Goal: Task Accomplishment & Management: Complete application form

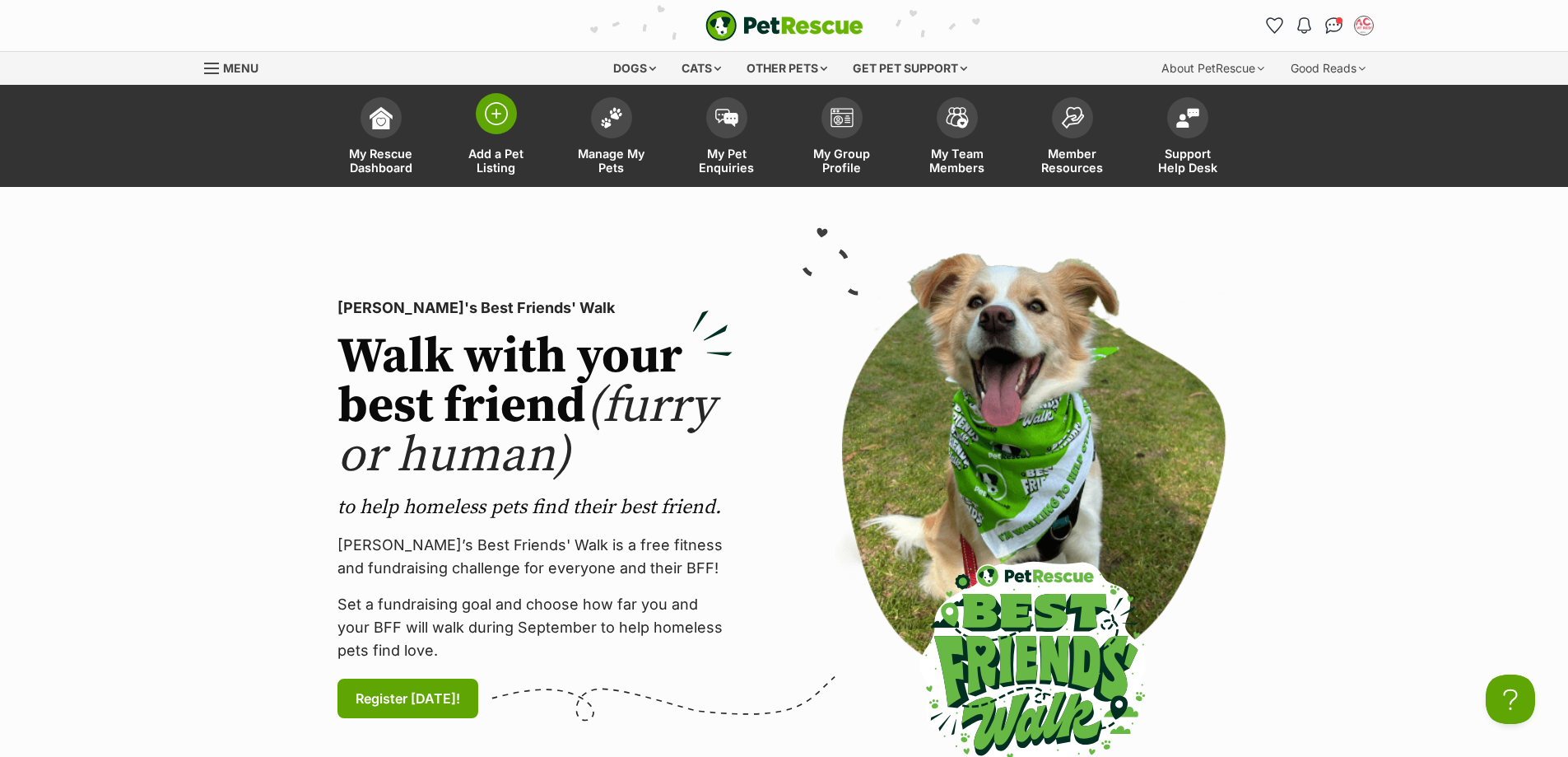
click at [486, 116] on img at bounding box center [496, 113] width 23 height 23
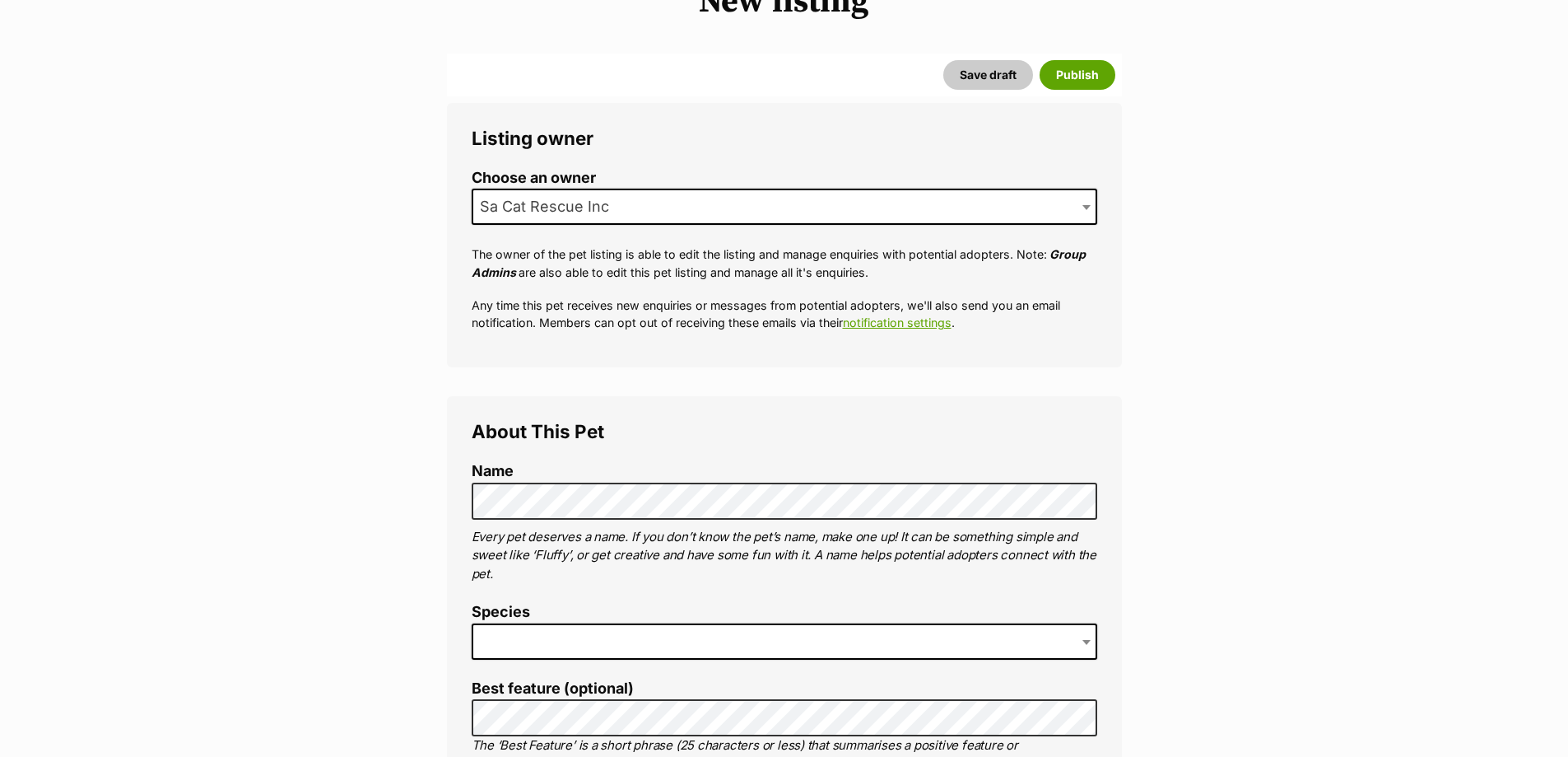
scroll to position [247, 0]
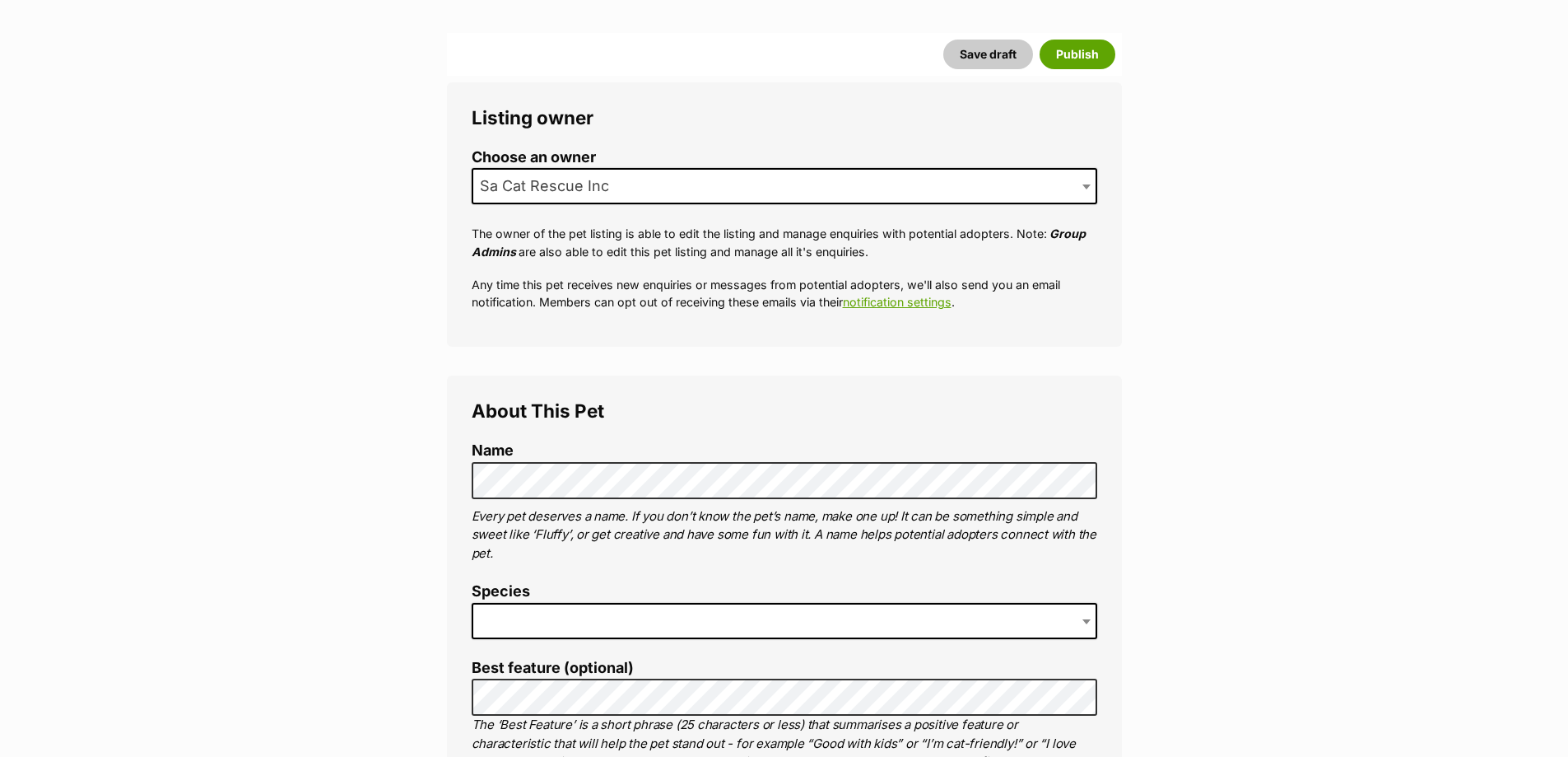
click at [558, 462] on li "Name" at bounding box center [785, 470] width 626 height 56
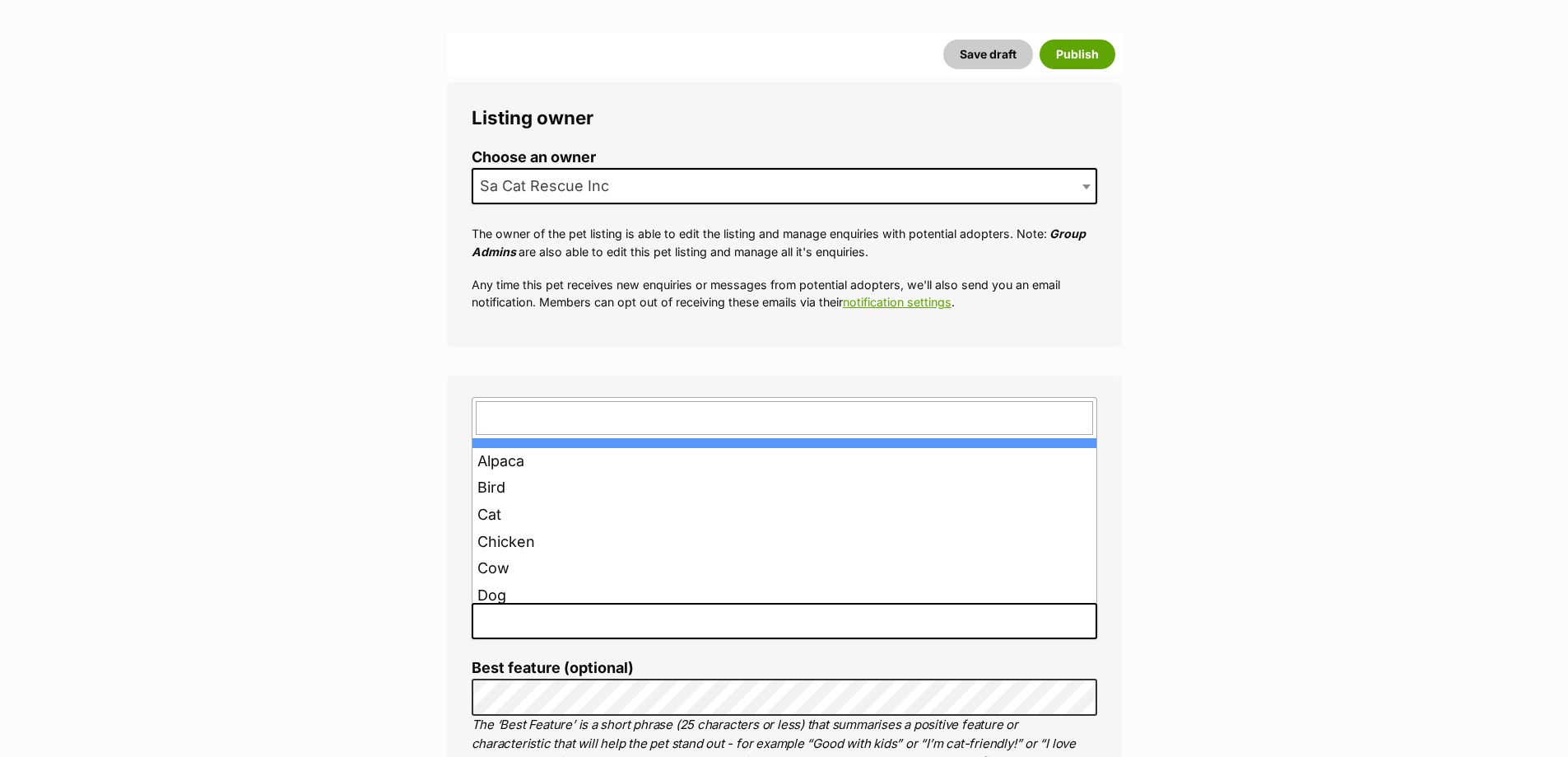
click at [560, 615] on span at bounding box center [785, 621] width 626 height 36
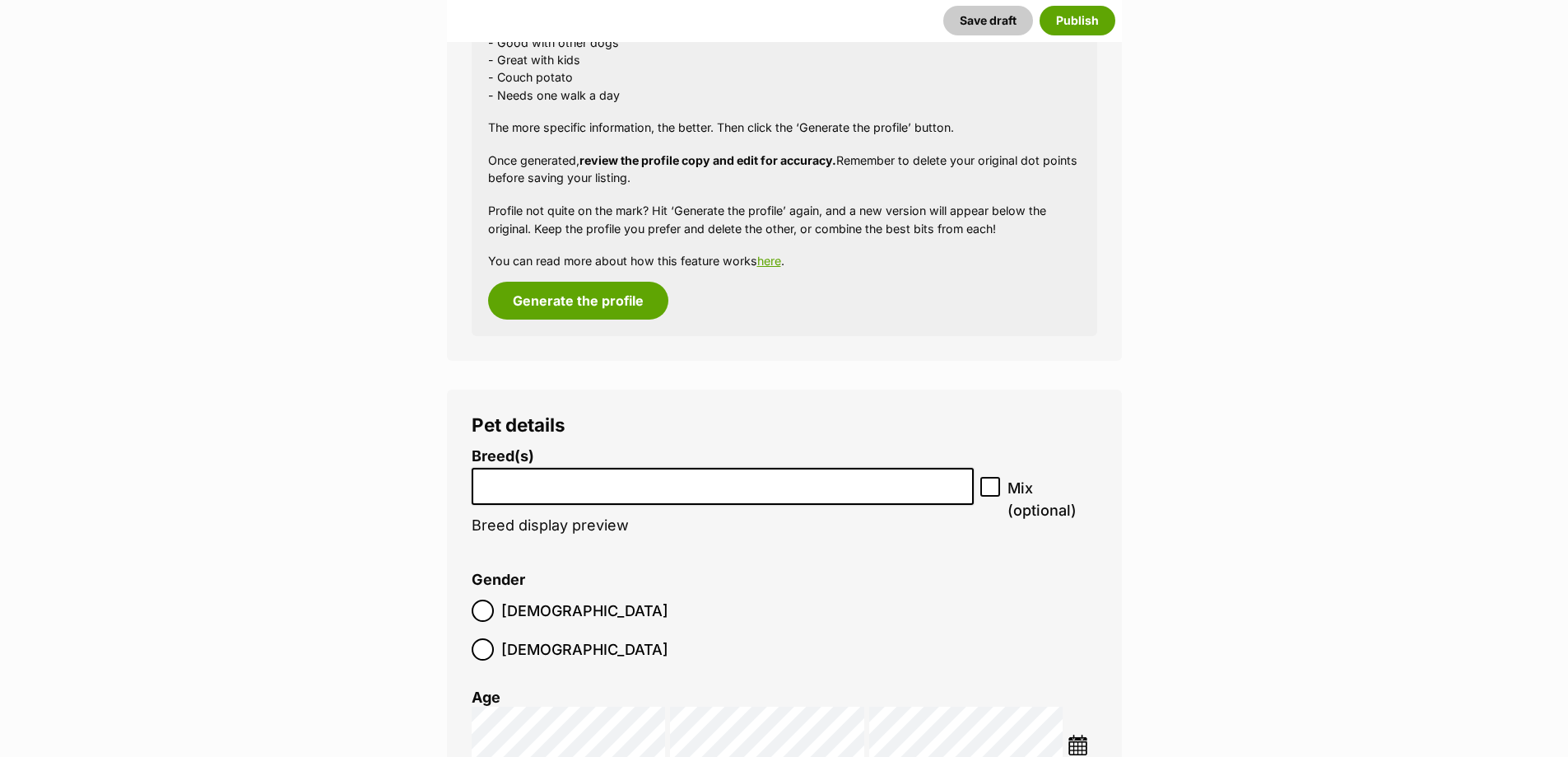
scroll to position [1647, 0]
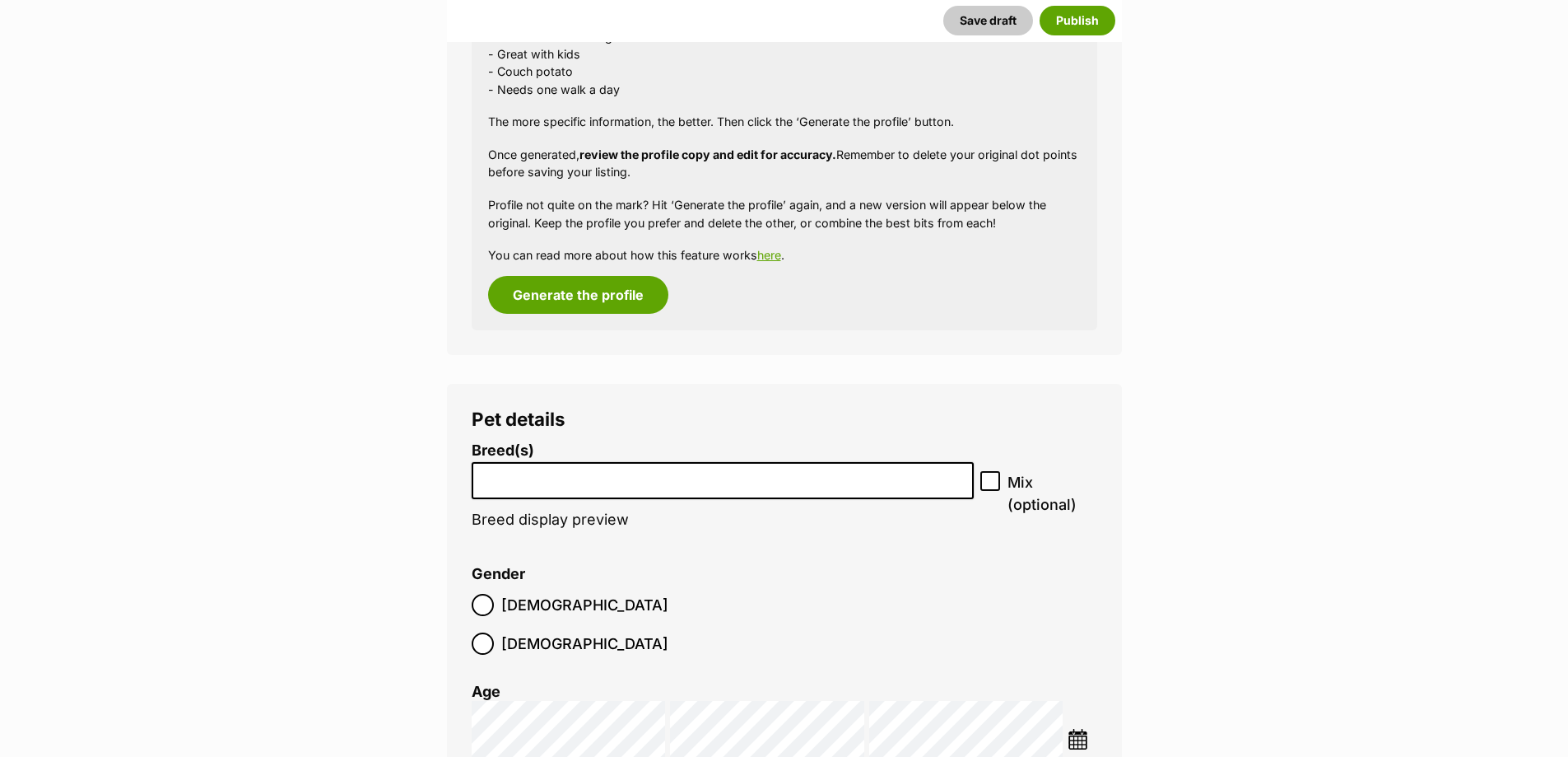
click at [551, 494] on li at bounding box center [722, 480] width 492 height 33
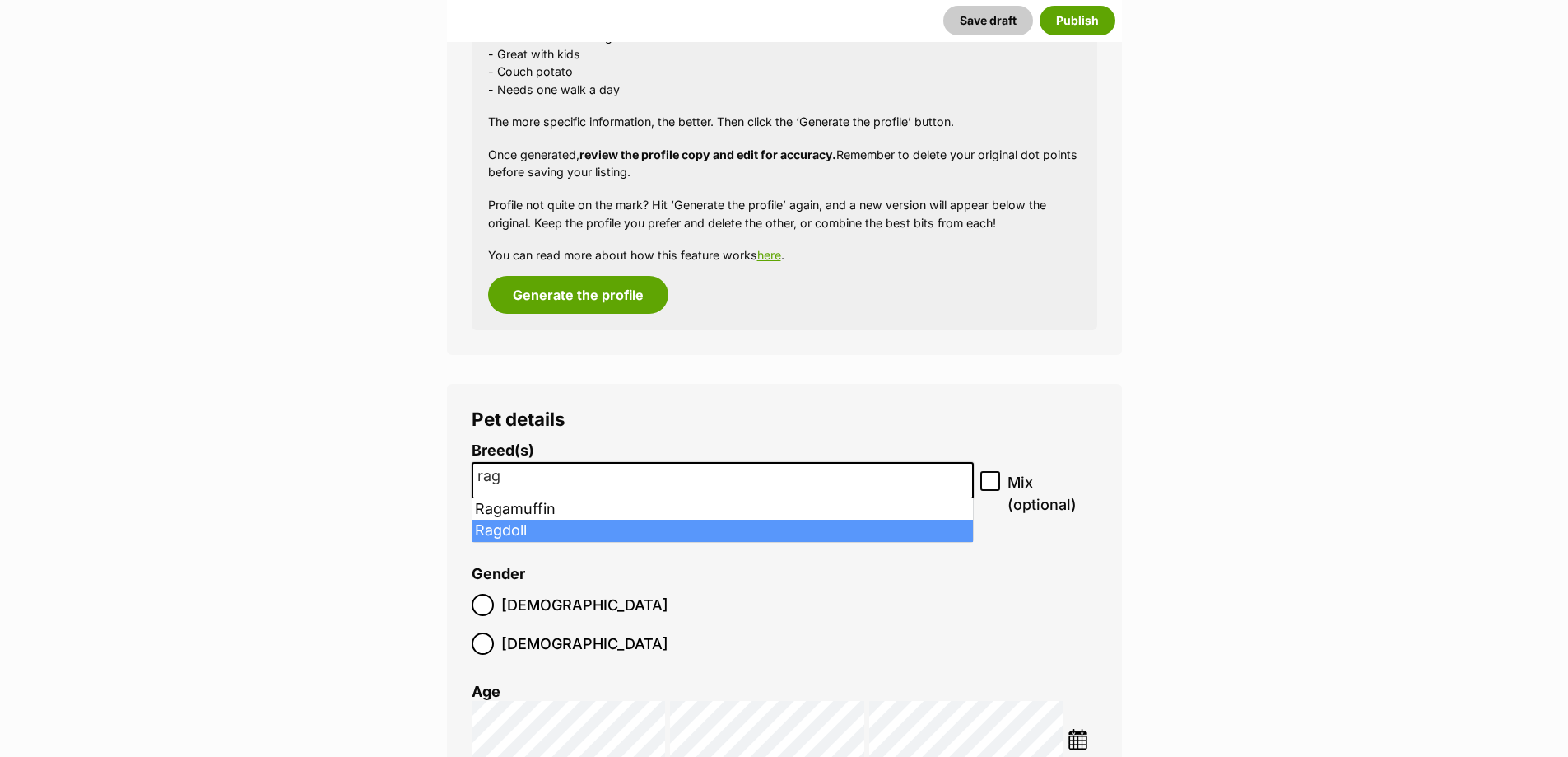
type input "rag"
select select "263"
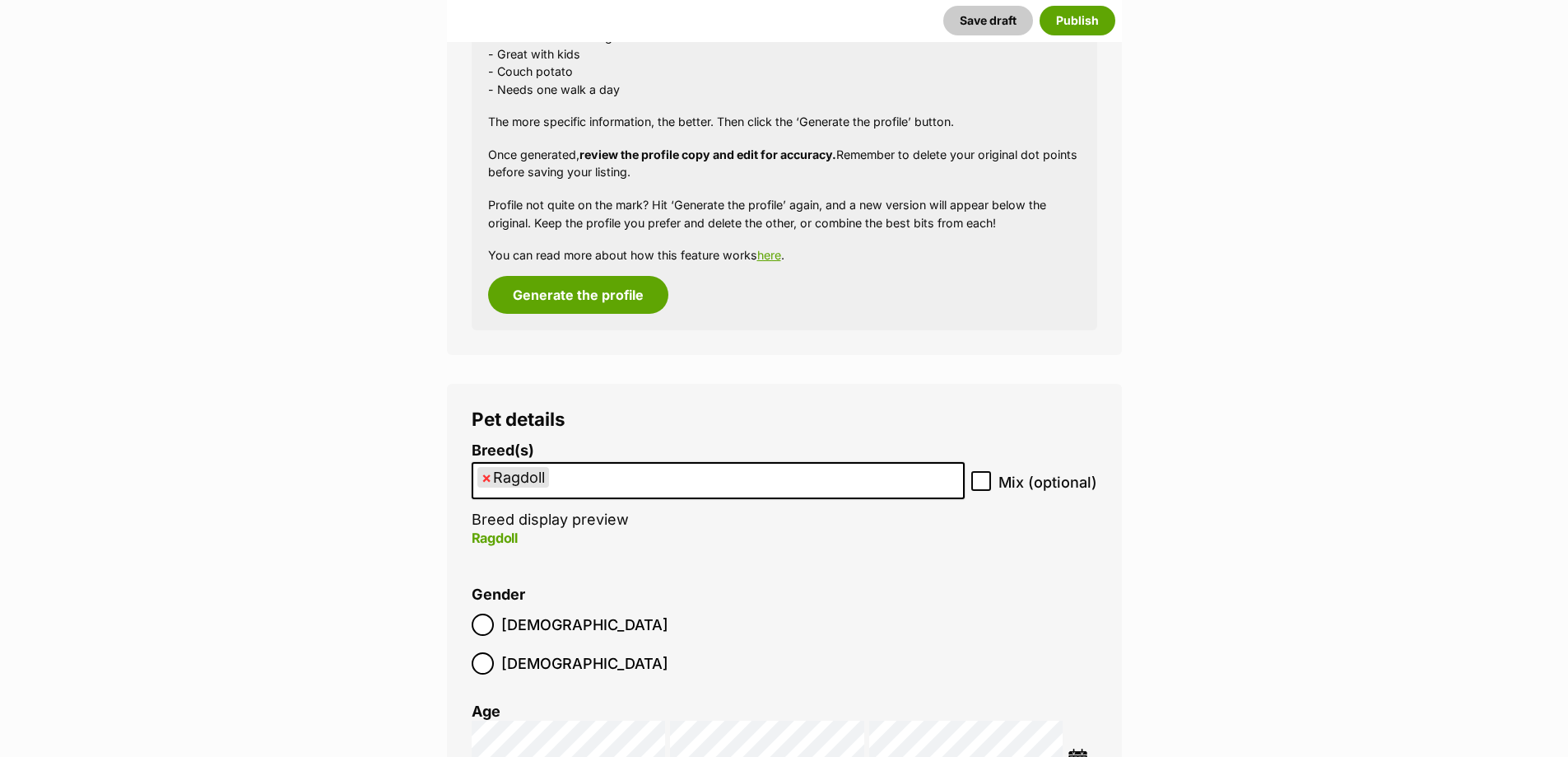
click at [1079, 748] on img at bounding box center [1078, 759] width 21 height 21
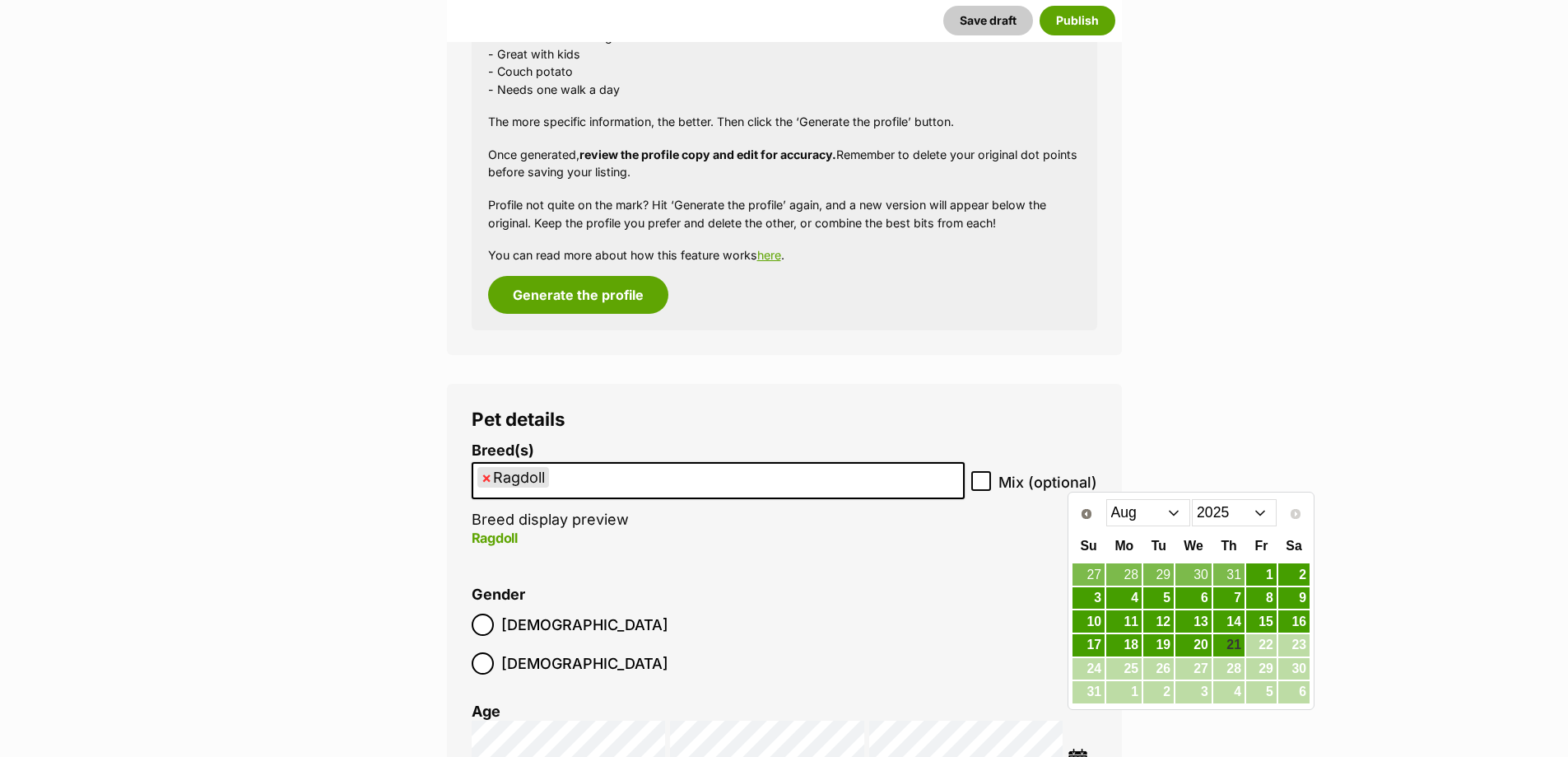
click at [1266, 509] on select "2015 2016 2017 2018 2019 2020 2021 2022 2023 2024 2025" at bounding box center [1234, 512] width 85 height 27
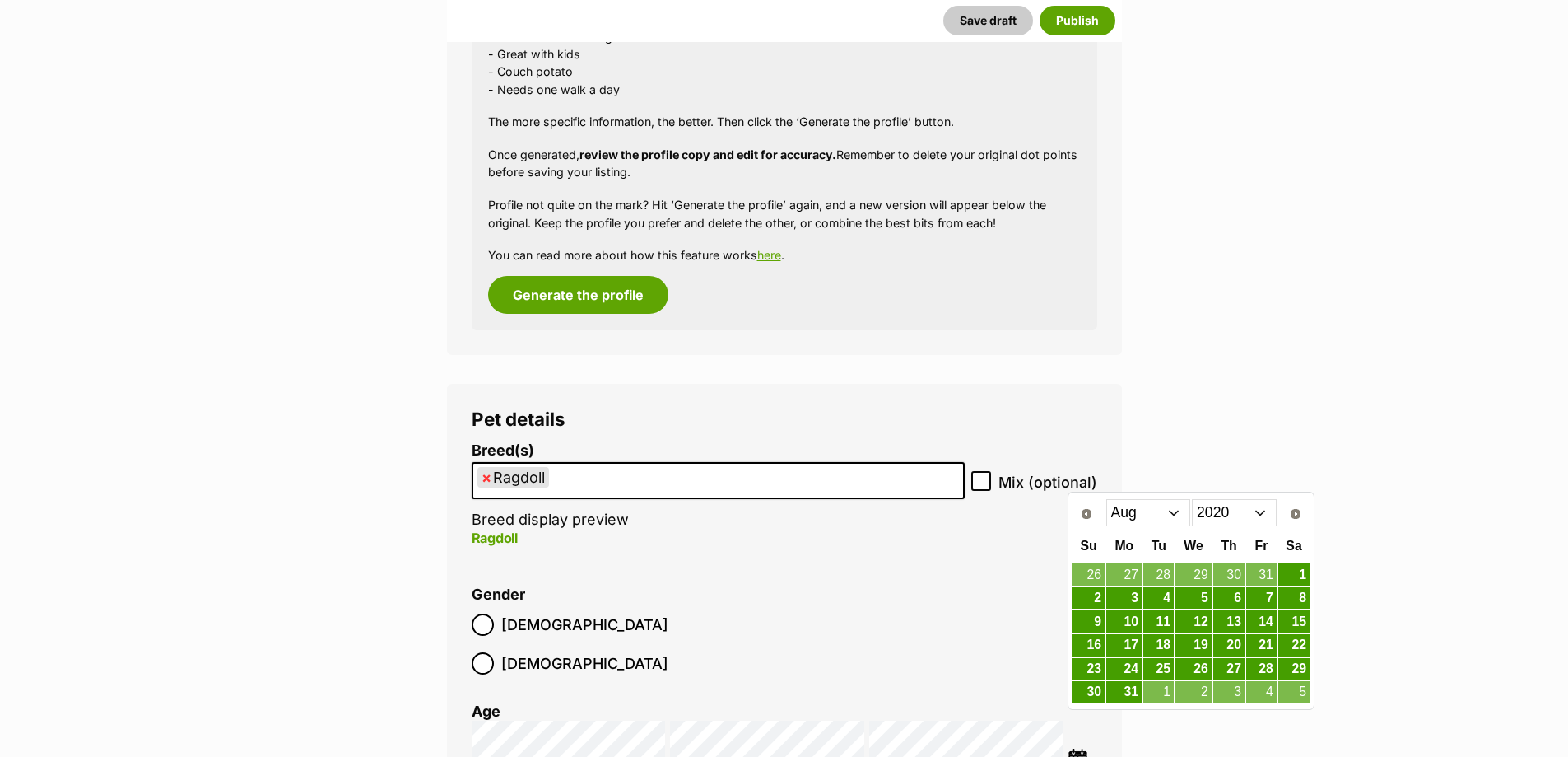
click at [1161, 516] on select "Jan Feb Mar Apr May Jun Jul Aug Sep Oct Nov Dec" at bounding box center [1148, 512] width 85 height 27
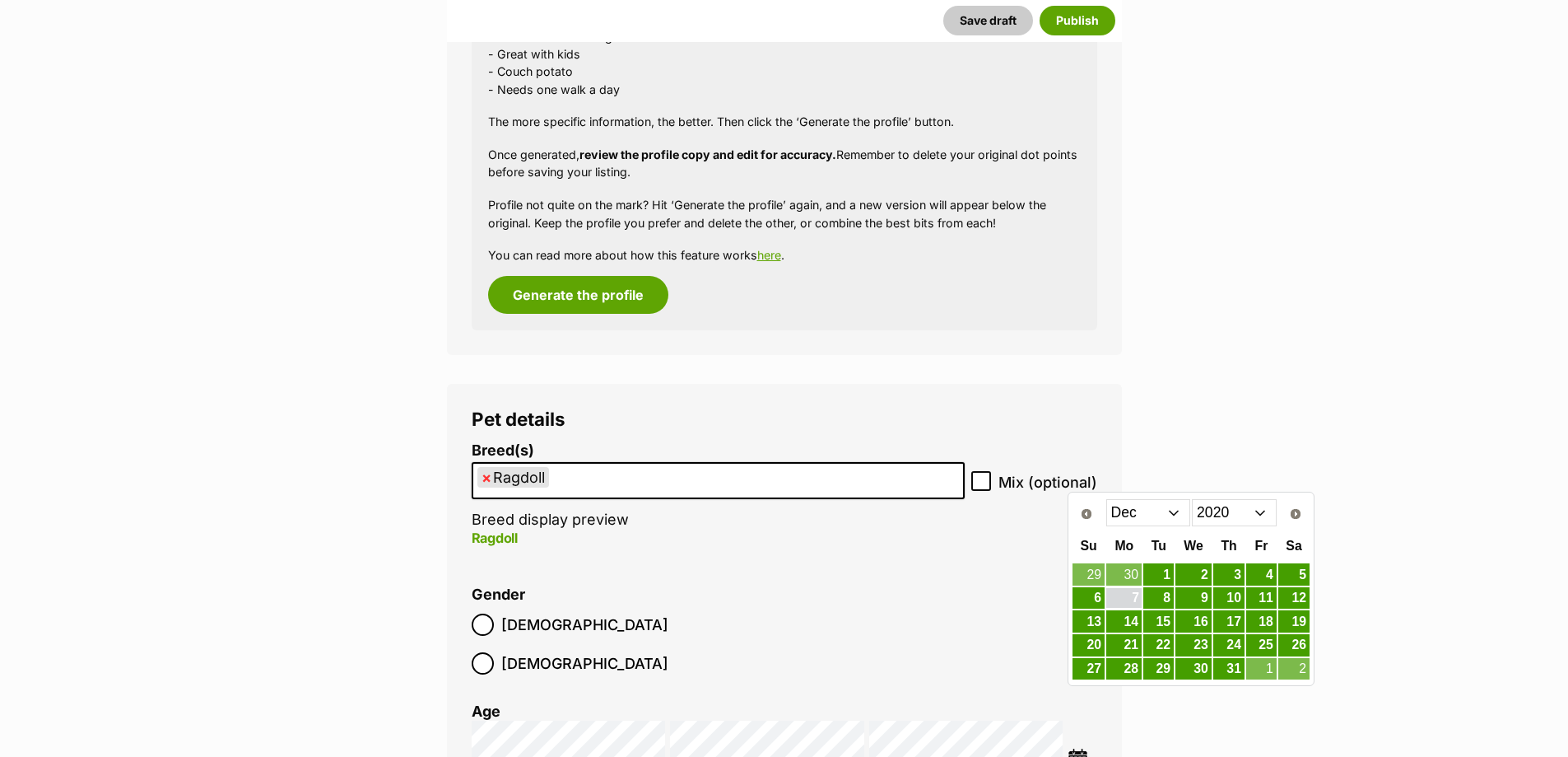
click at [1130, 594] on link "7" at bounding box center [1123, 598] width 35 height 21
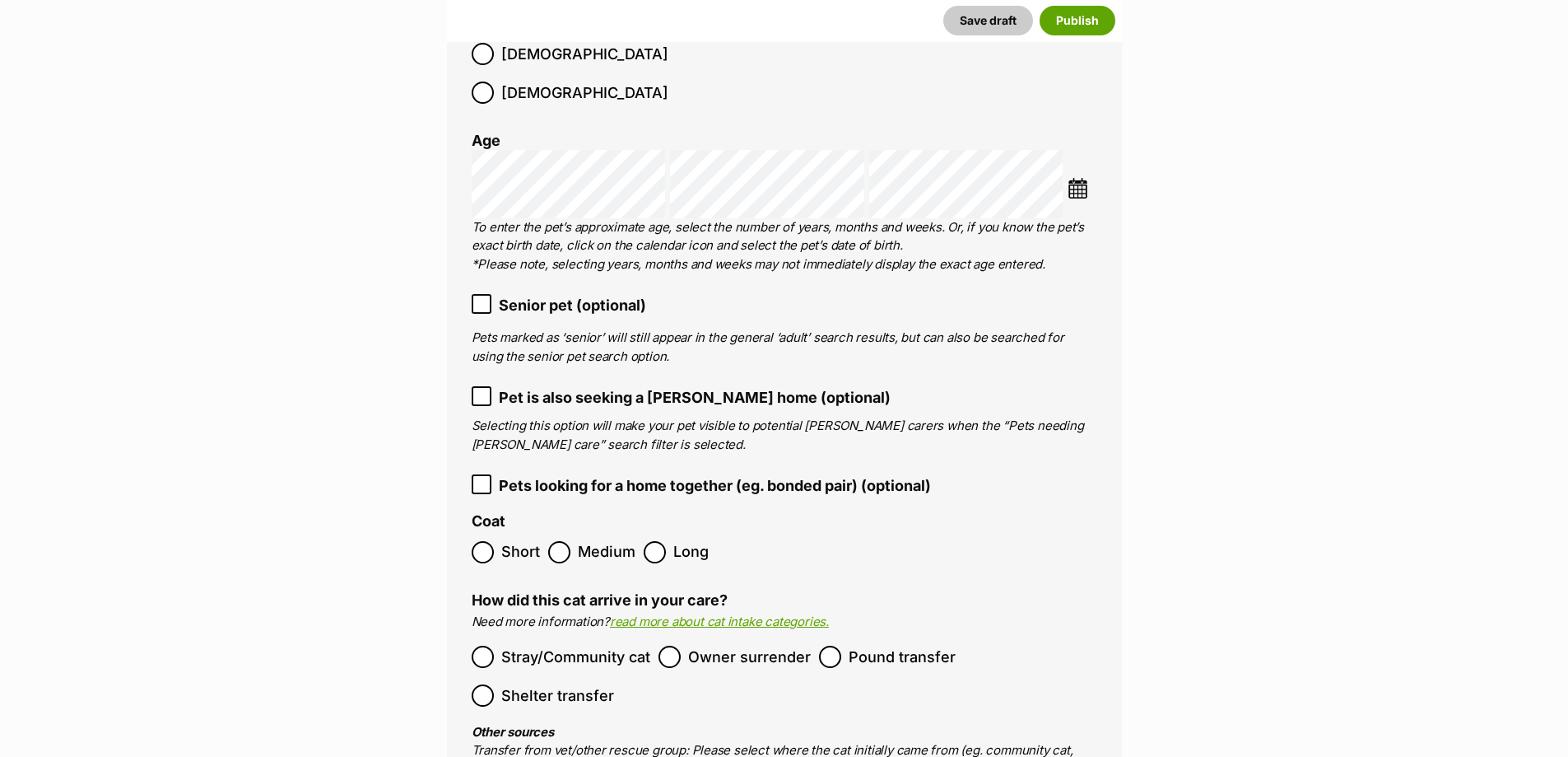
scroll to position [2305, 0]
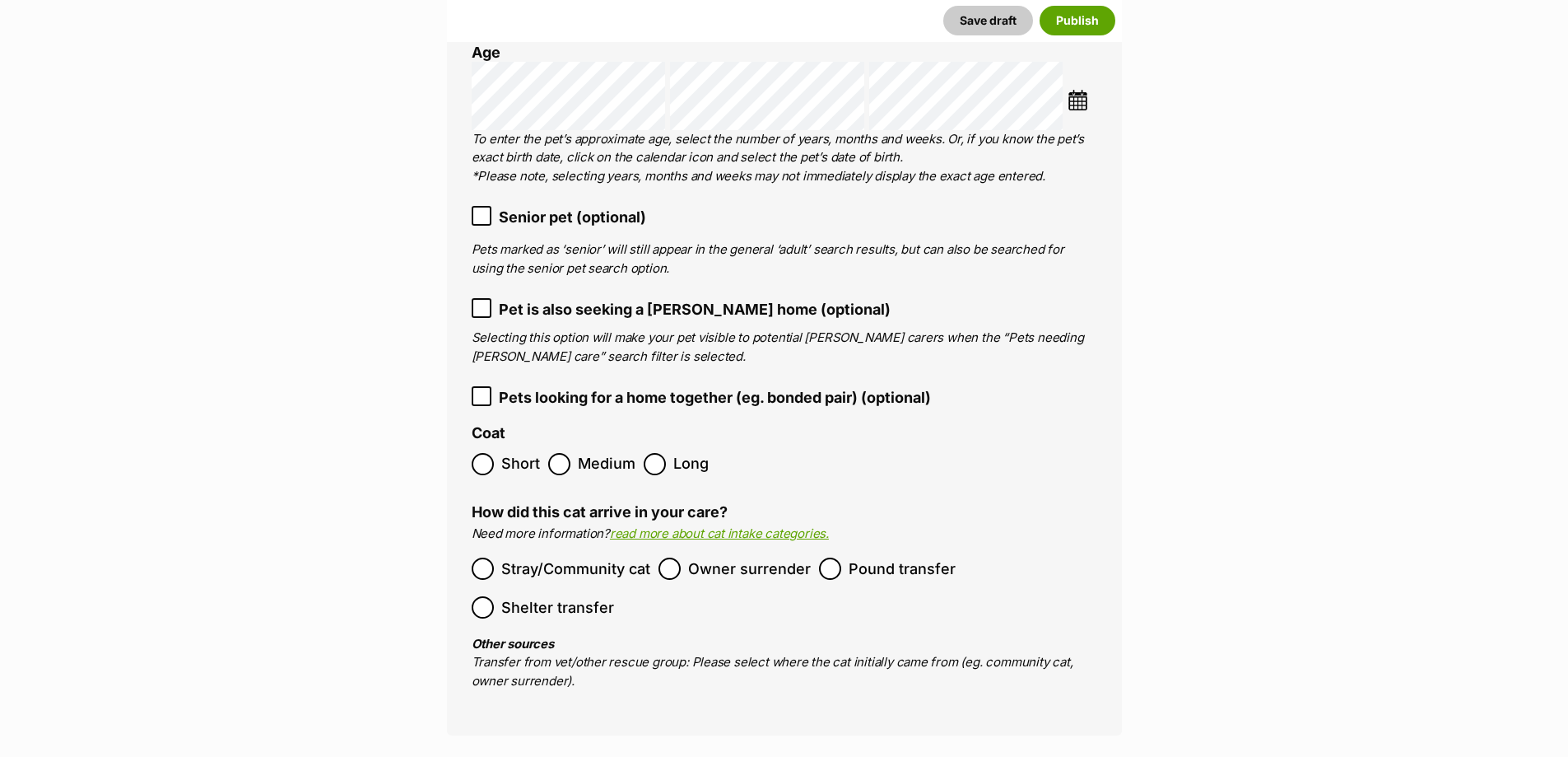
click at [674, 452] on span "Long" at bounding box center [691, 464] width 36 height 22
click at [708, 558] on span "Owner surrender" at bounding box center [749, 569] width 122 height 22
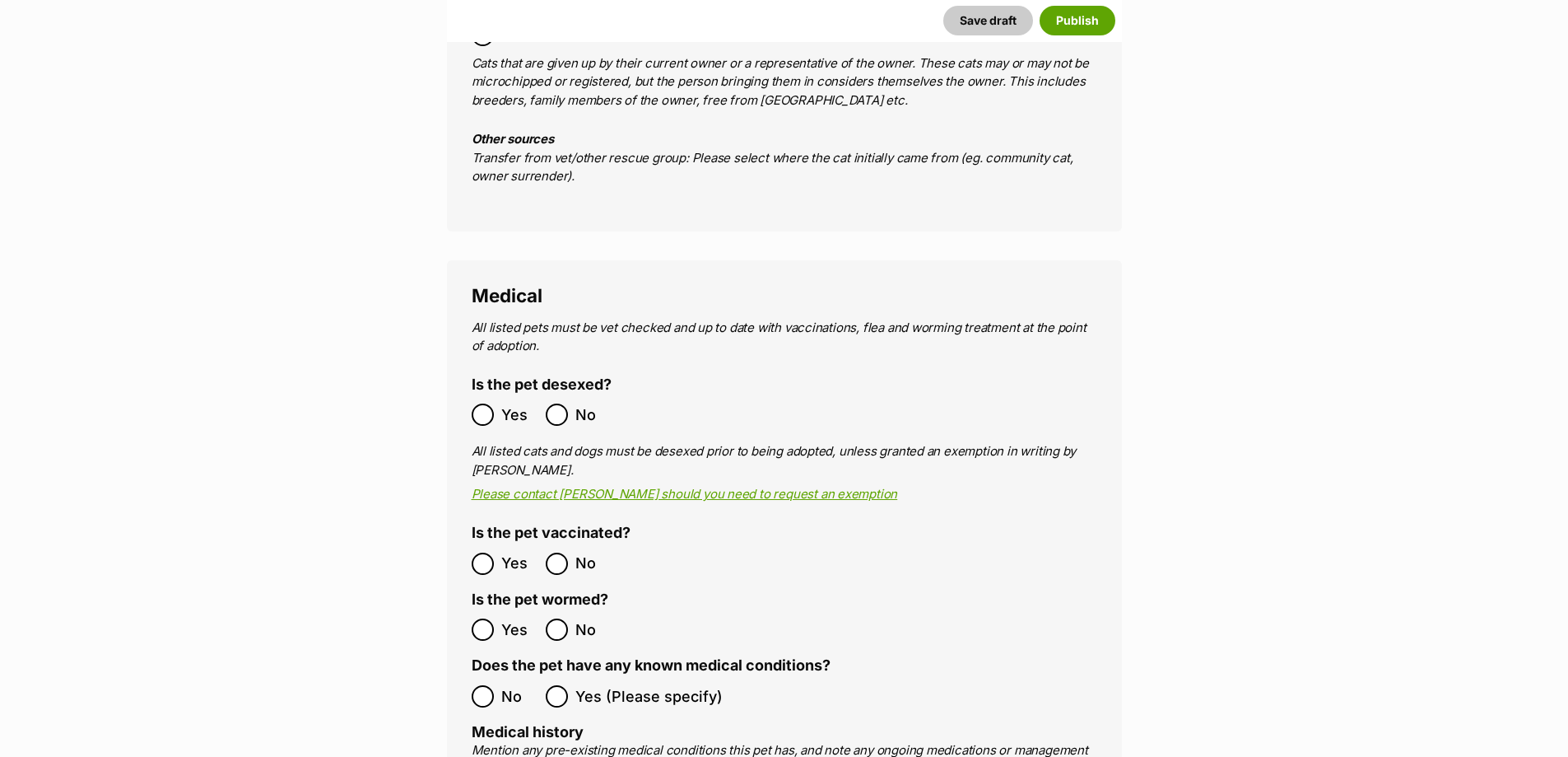
scroll to position [2882, 0]
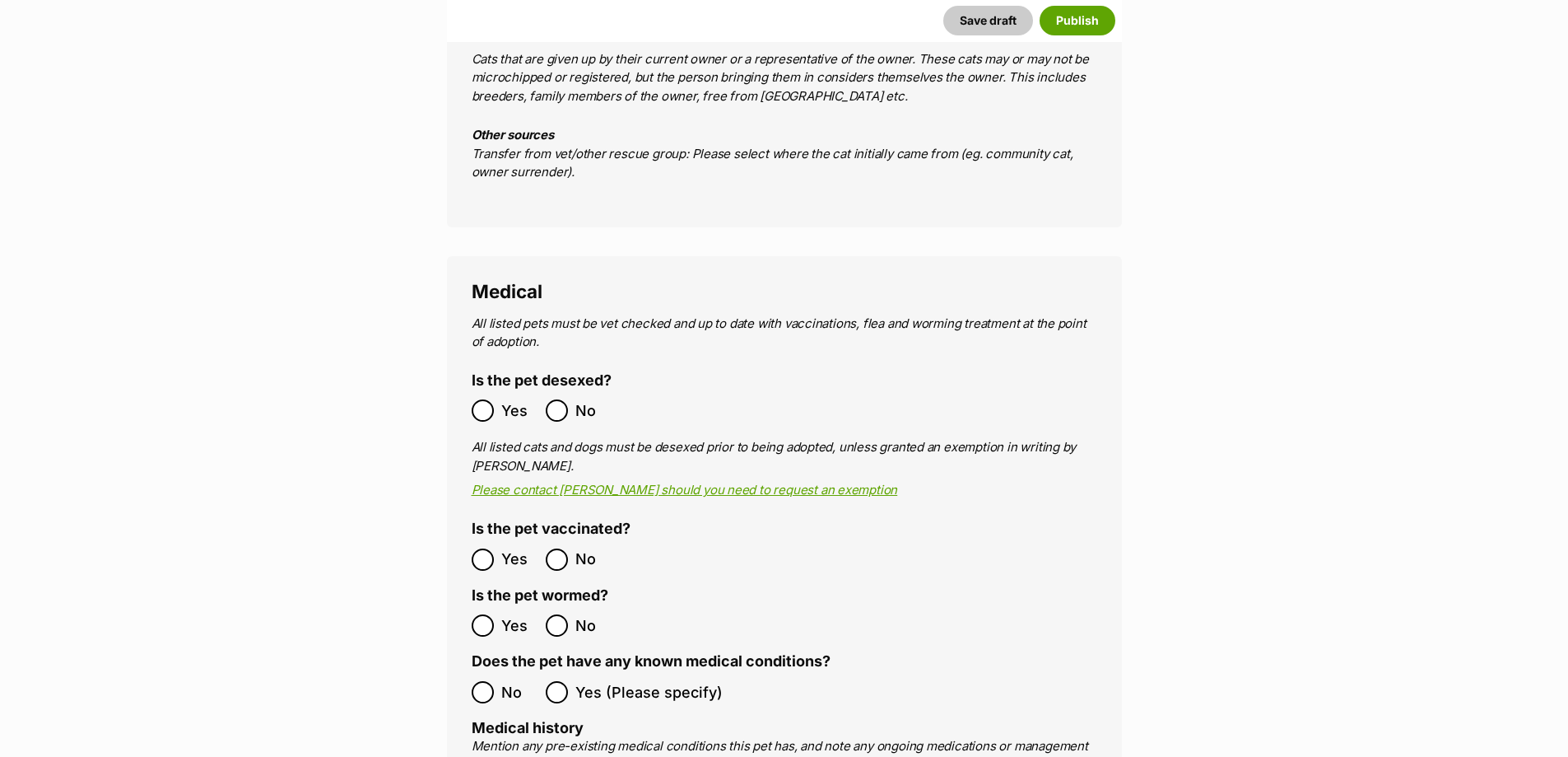
click at [501, 399] on span "Yes" at bounding box center [519, 411] width 36 height 22
click at [503, 548] on span "Yes" at bounding box center [519, 559] width 36 height 22
drag, startPoint x: 502, startPoint y: 580, endPoint x: 515, endPoint y: 620, distance: 42.1
click at [503, 614] on span "Yes" at bounding box center [519, 625] width 36 height 22
click at [514, 681] on span "No" at bounding box center [519, 692] width 36 height 22
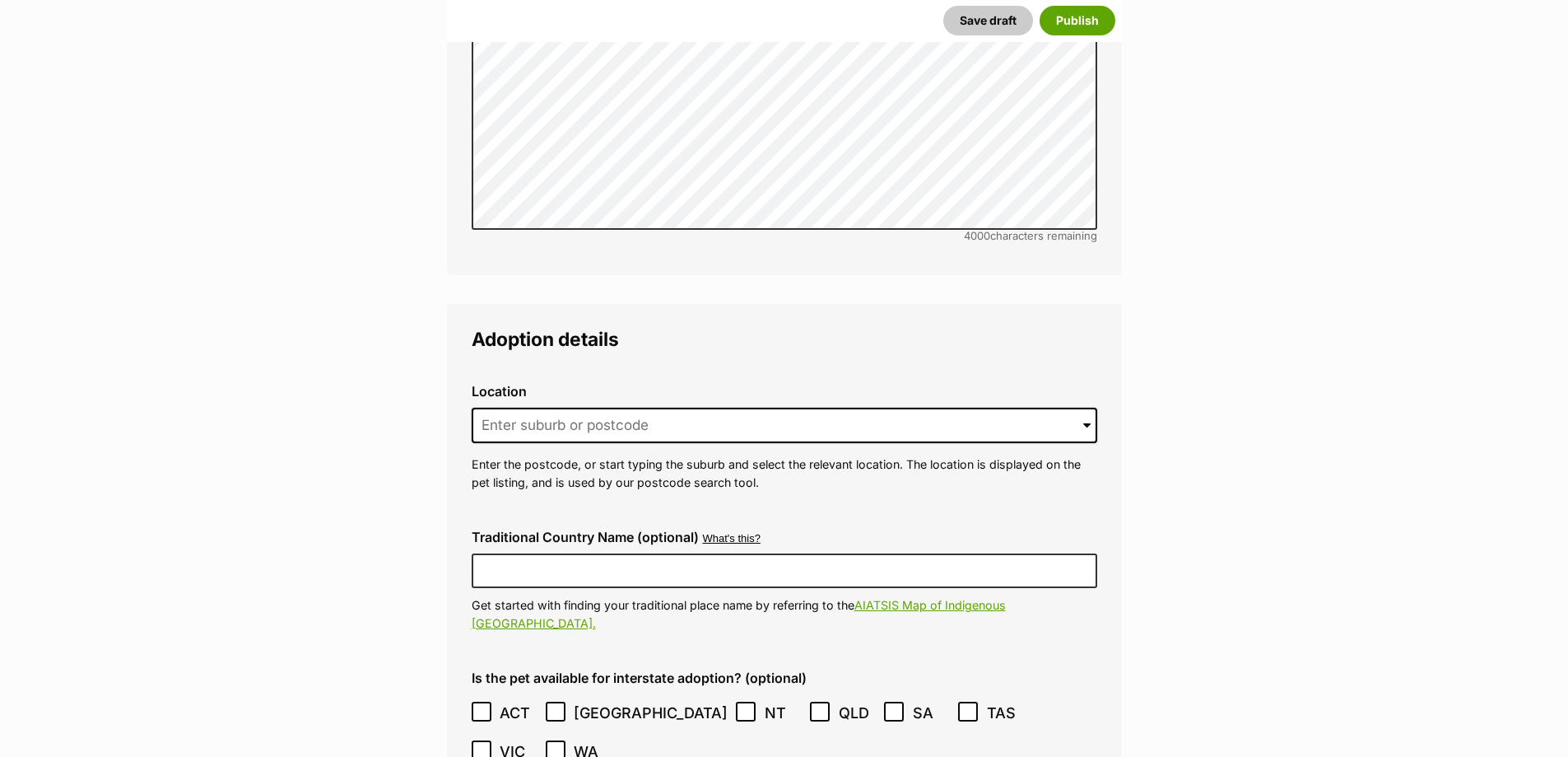
scroll to position [3870, 0]
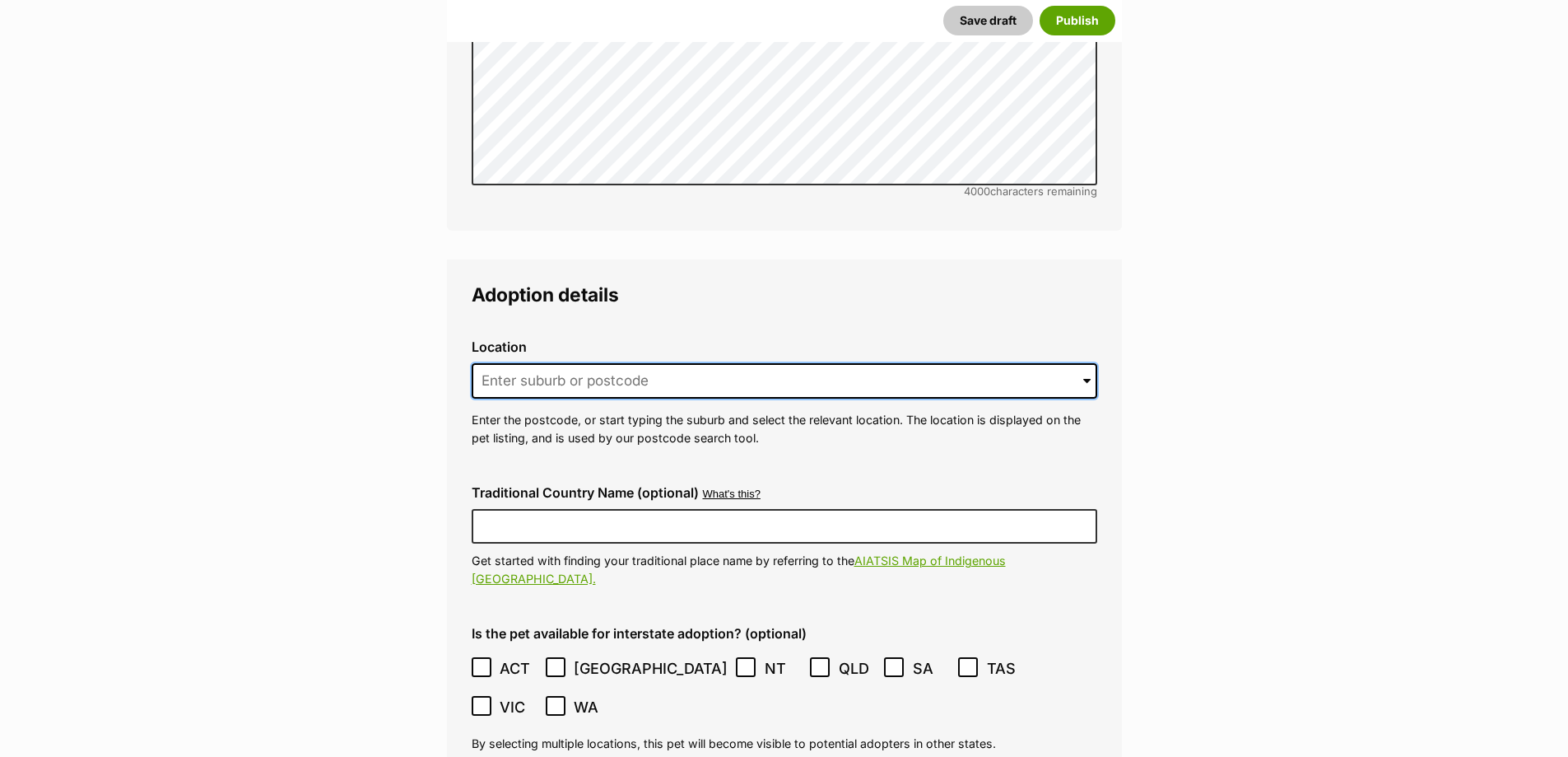
click at [740, 364] on input at bounding box center [785, 381] width 626 height 36
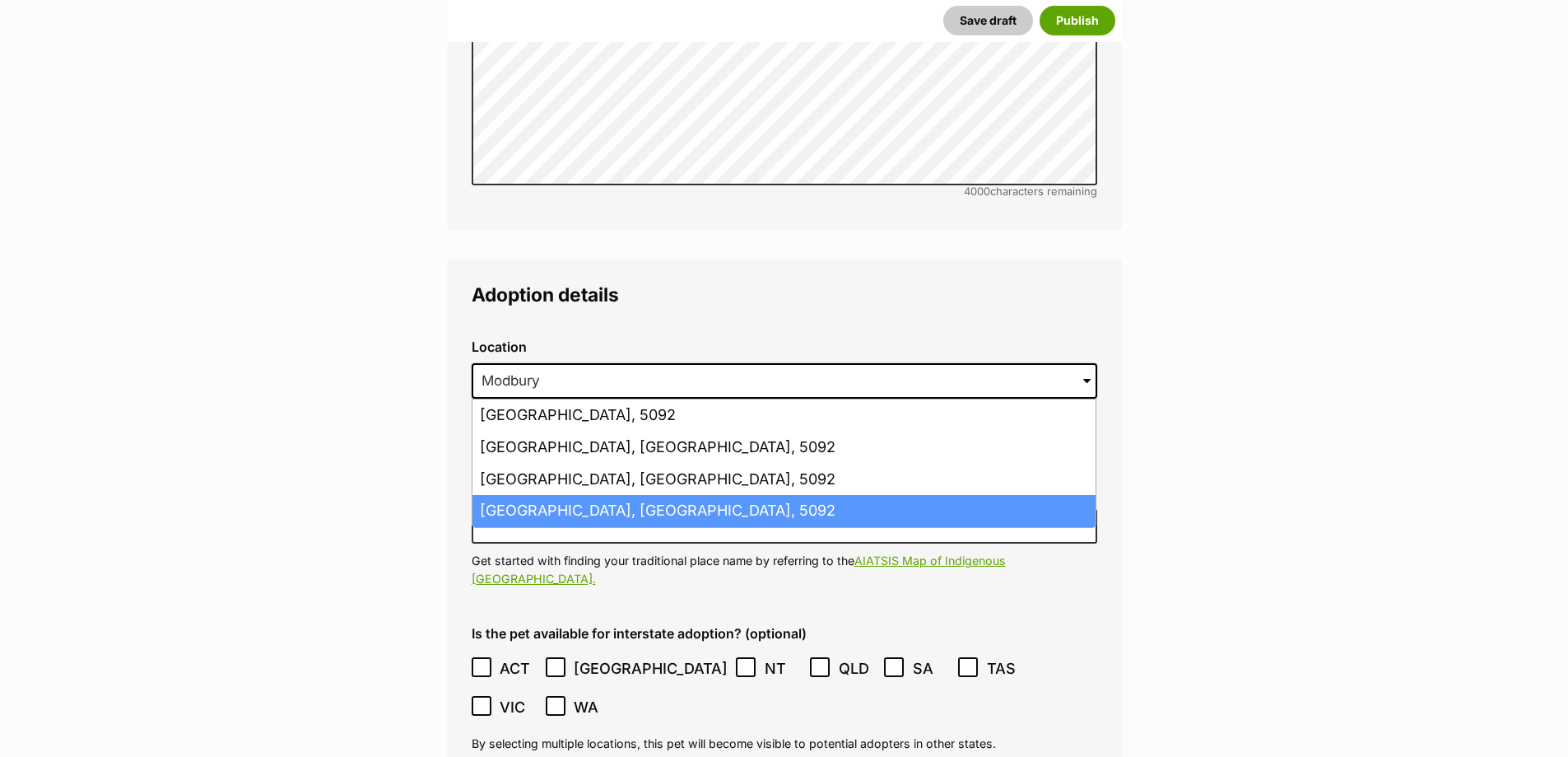
click at [538, 495] on li "Modbury, South Australia, 5092" at bounding box center [784, 512] width 623 height 33
type input "Modbury, South Australia, 5092"
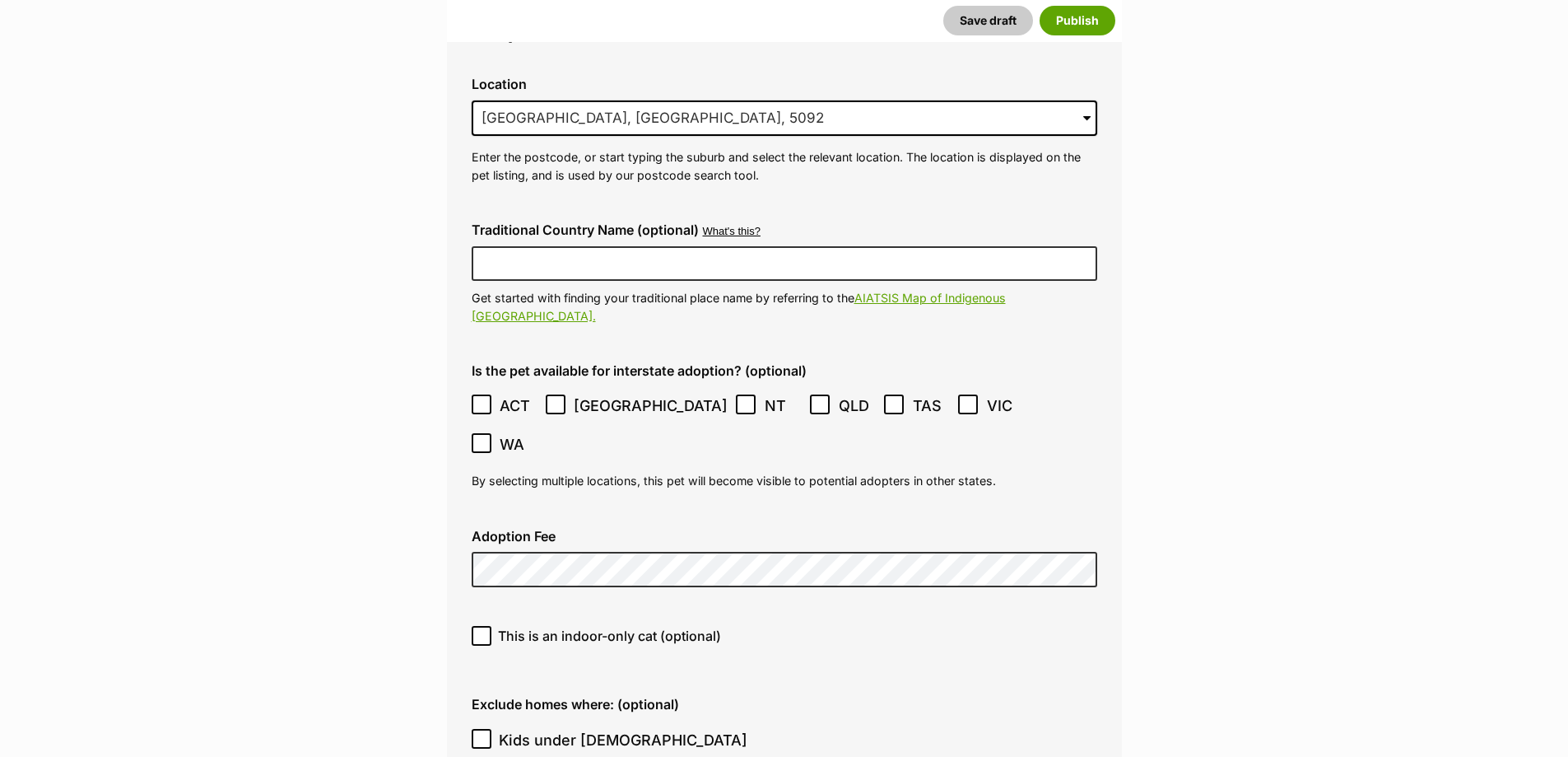
scroll to position [4199, 0]
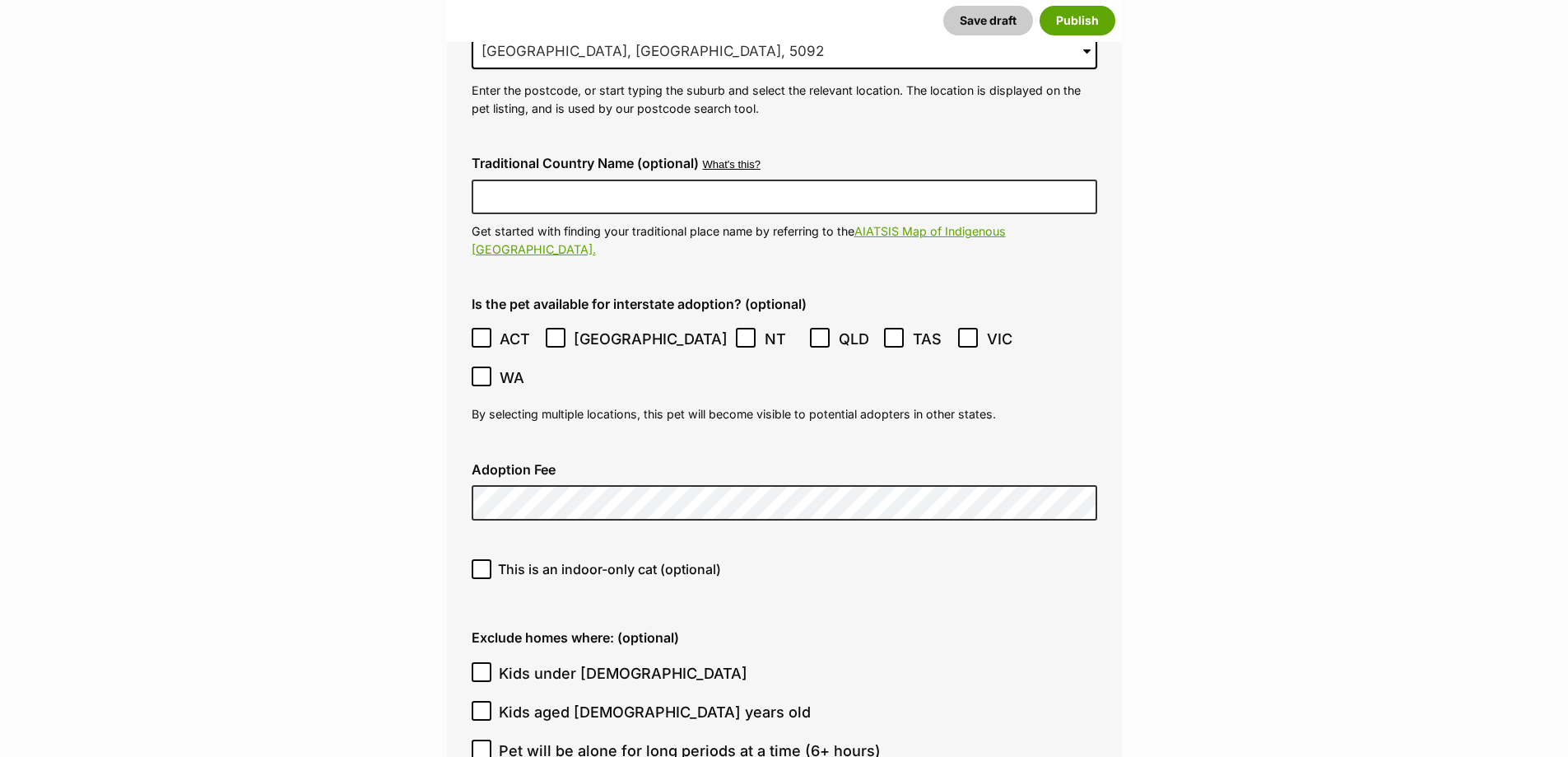
click at [531, 449] on div "Adoption Fee" at bounding box center [784, 492] width 651 height 86
click at [590, 559] on span "This is an indoor-only cat (optional)" at bounding box center [609, 569] width 223 height 20
click at [492, 559] on input "This is an indoor-only cat (optional)" at bounding box center [481, 569] width 20 height 20
checkbox input "true"
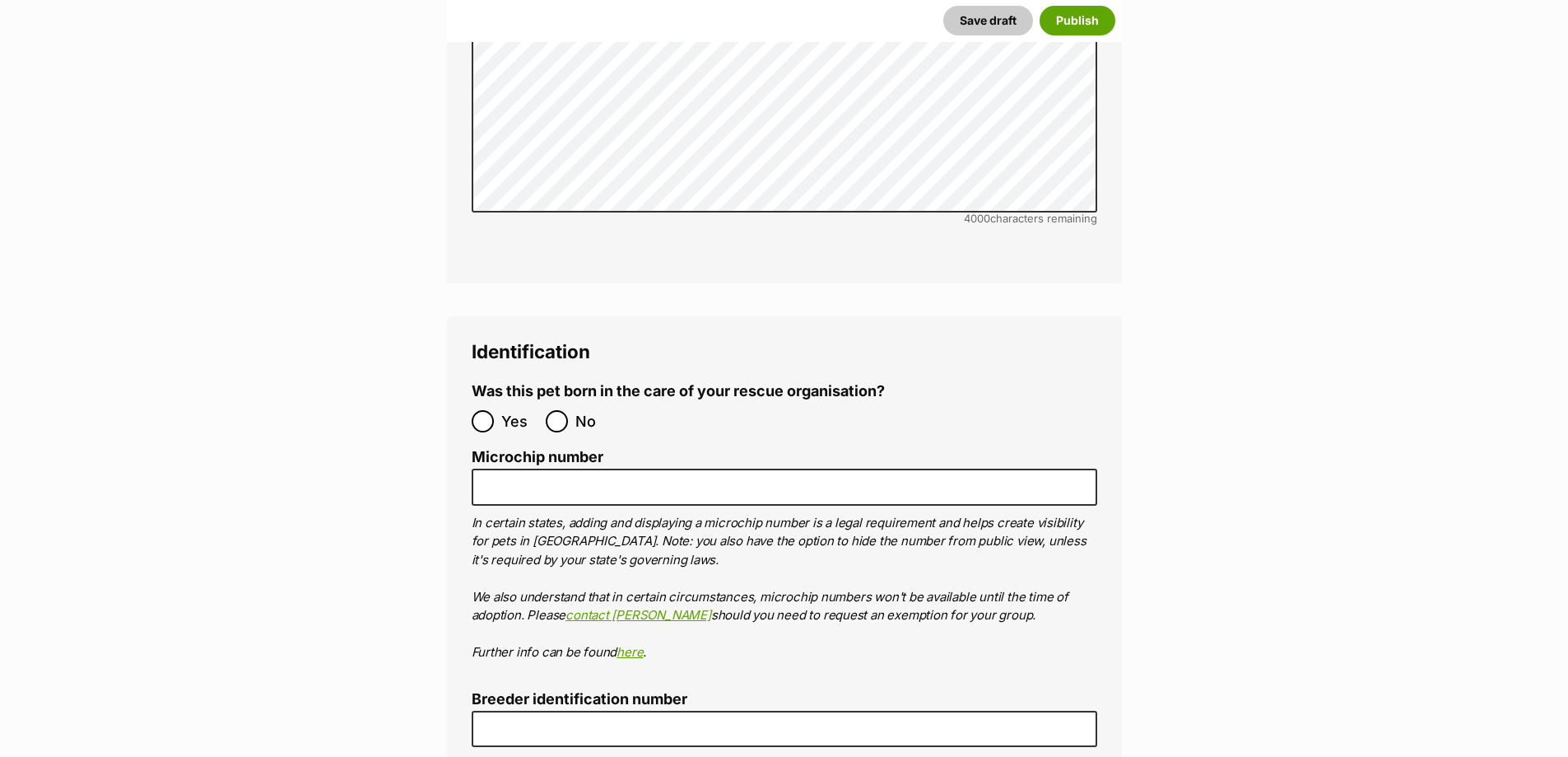
scroll to position [5434, 0]
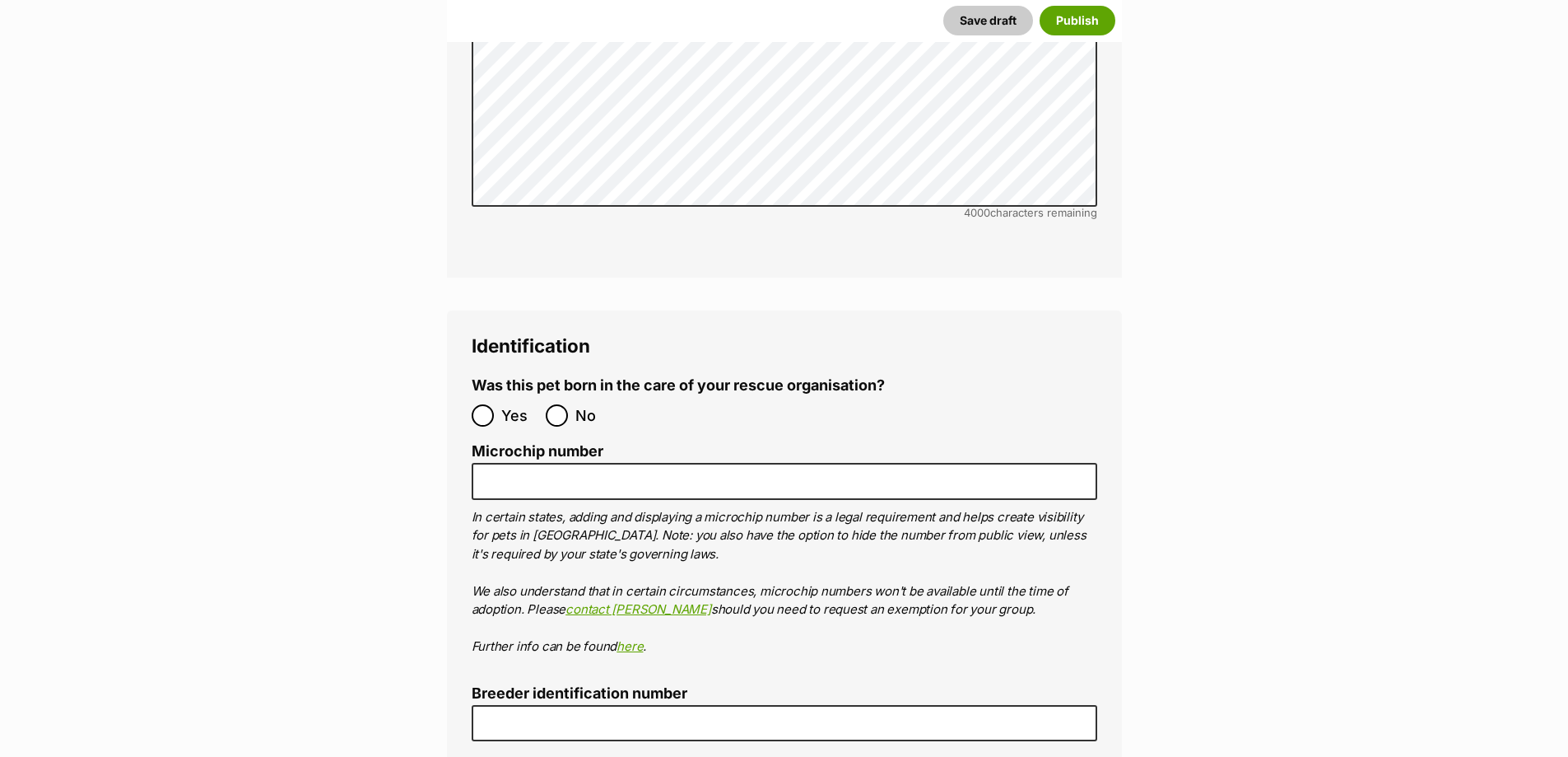
click at [576, 405] on span "No" at bounding box center [593, 416] width 36 height 22
click at [568, 405] on input "No" at bounding box center [557, 416] width 22 height 22
radio input "true"
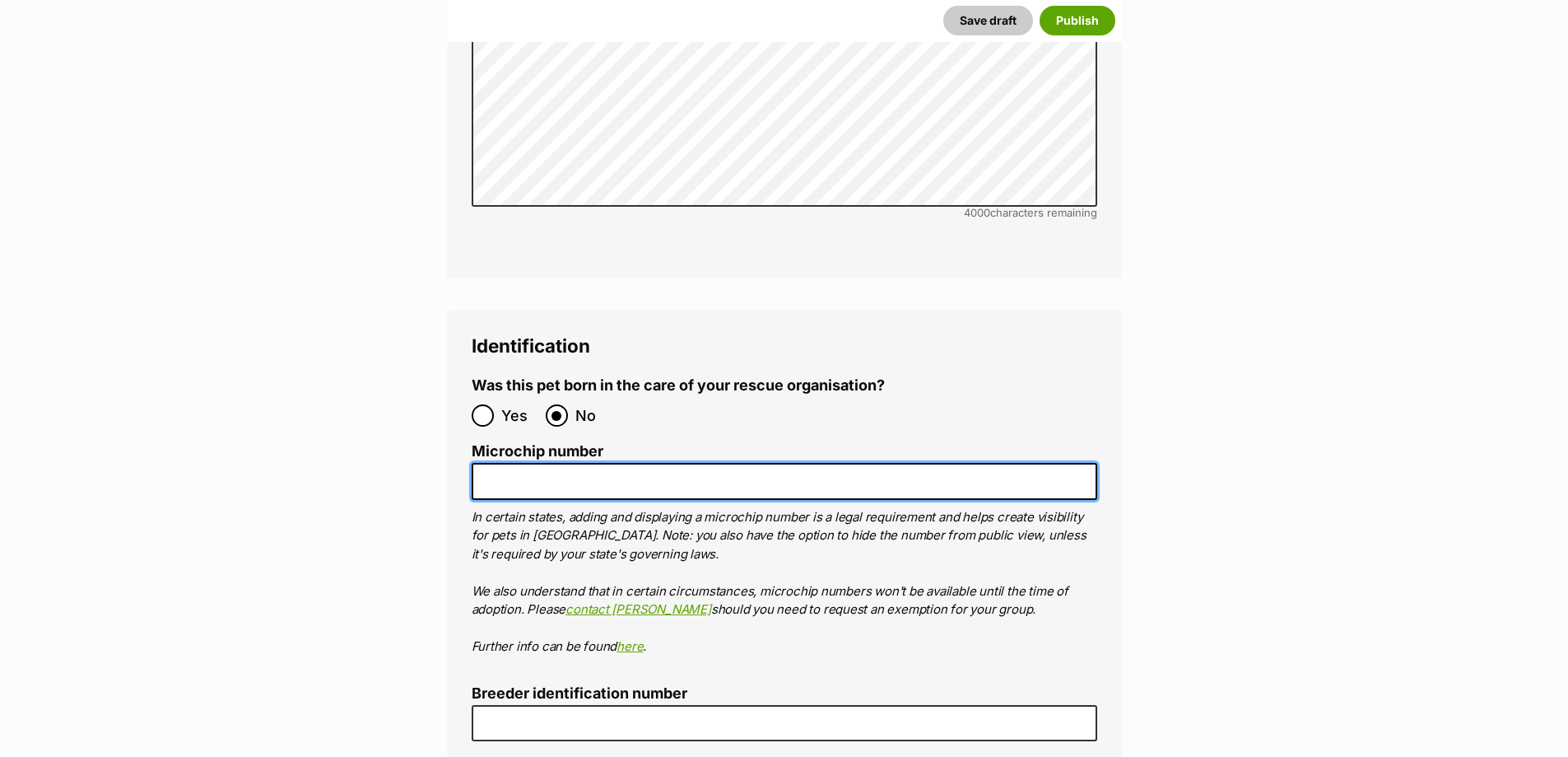
click at [555, 463] on input "Microchip number" at bounding box center [785, 481] width 626 height 37
paste input "953010004964726"
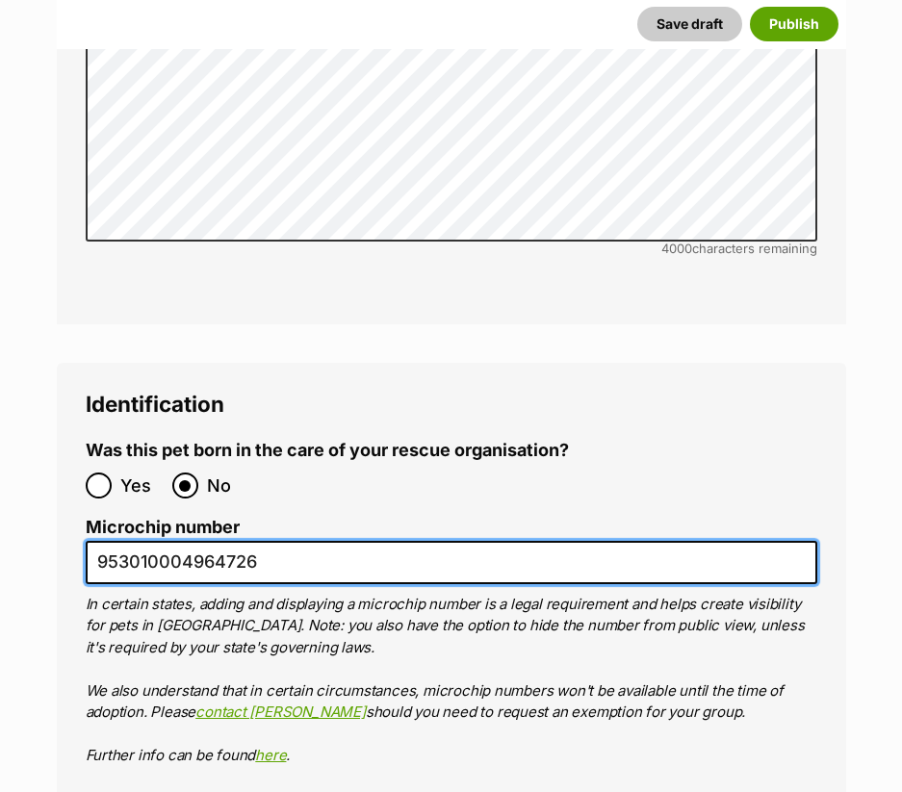
type input "953010004964726"
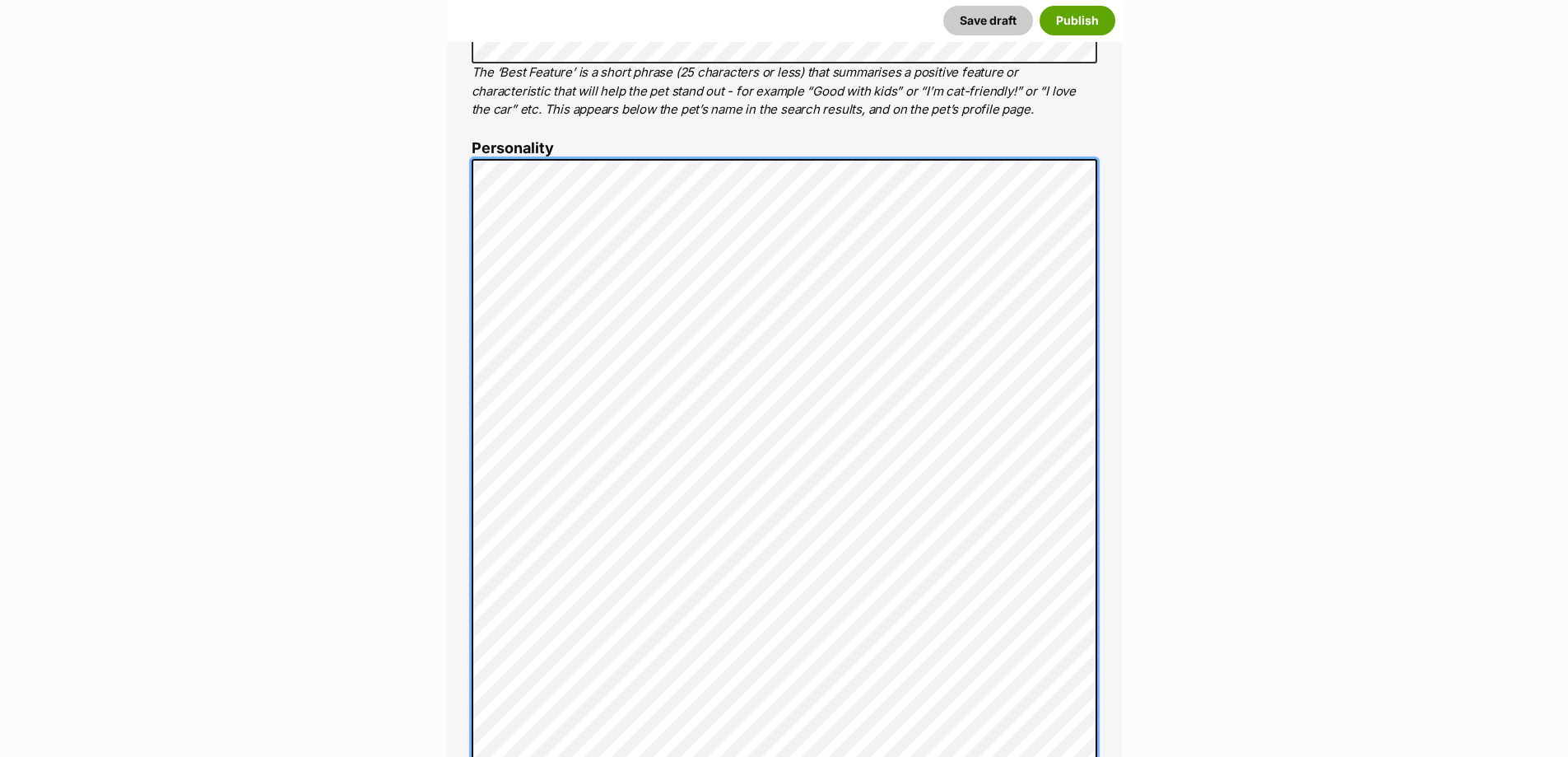
scroll to position [942, 0]
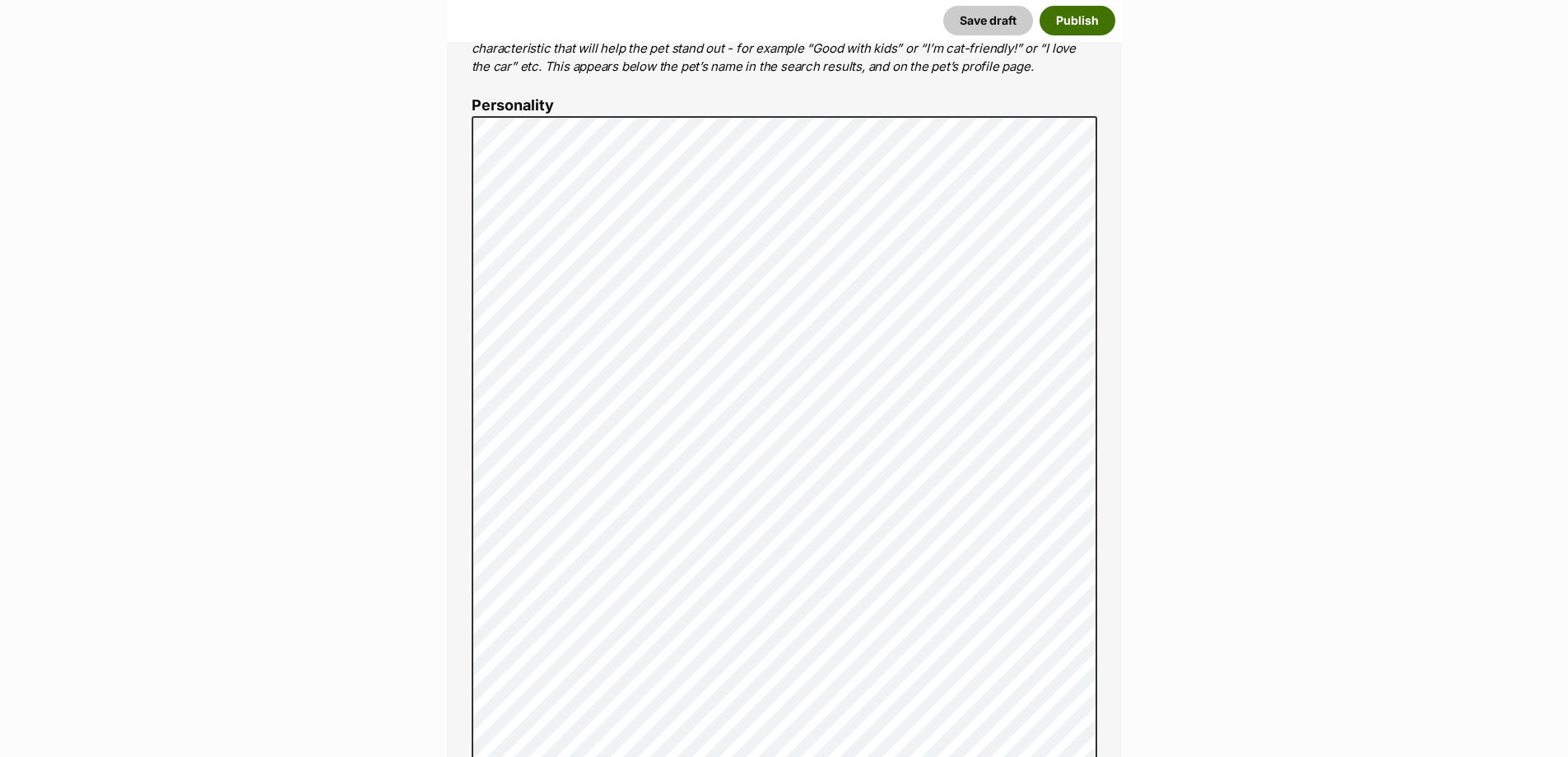
click at [1090, 27] on button "Publish" at bounding box center [1077, 21] width 76 height 30
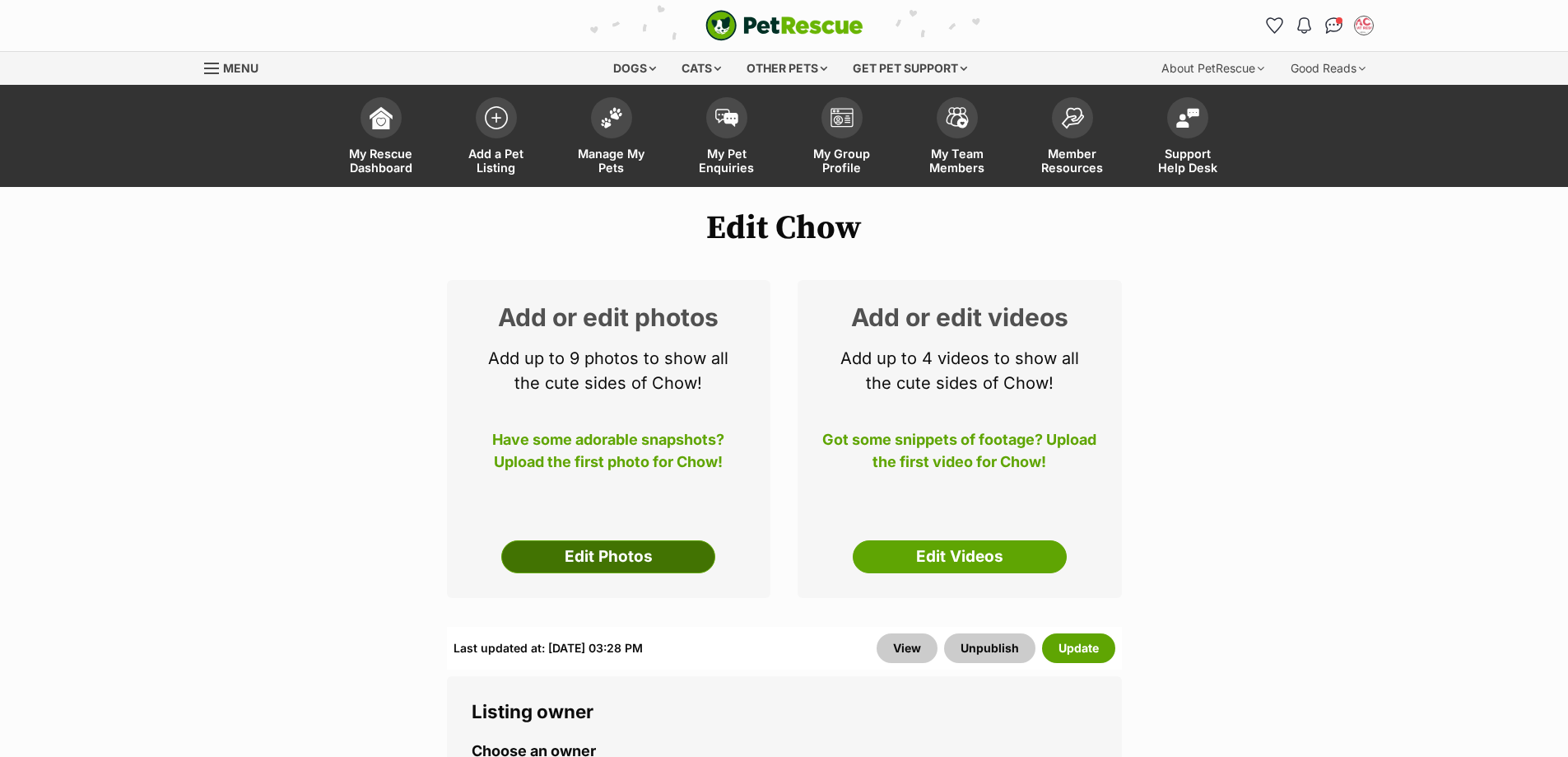
click at [651, 541] on link "Edit Photos" at bounding box center [608, 556] width 214 height 33
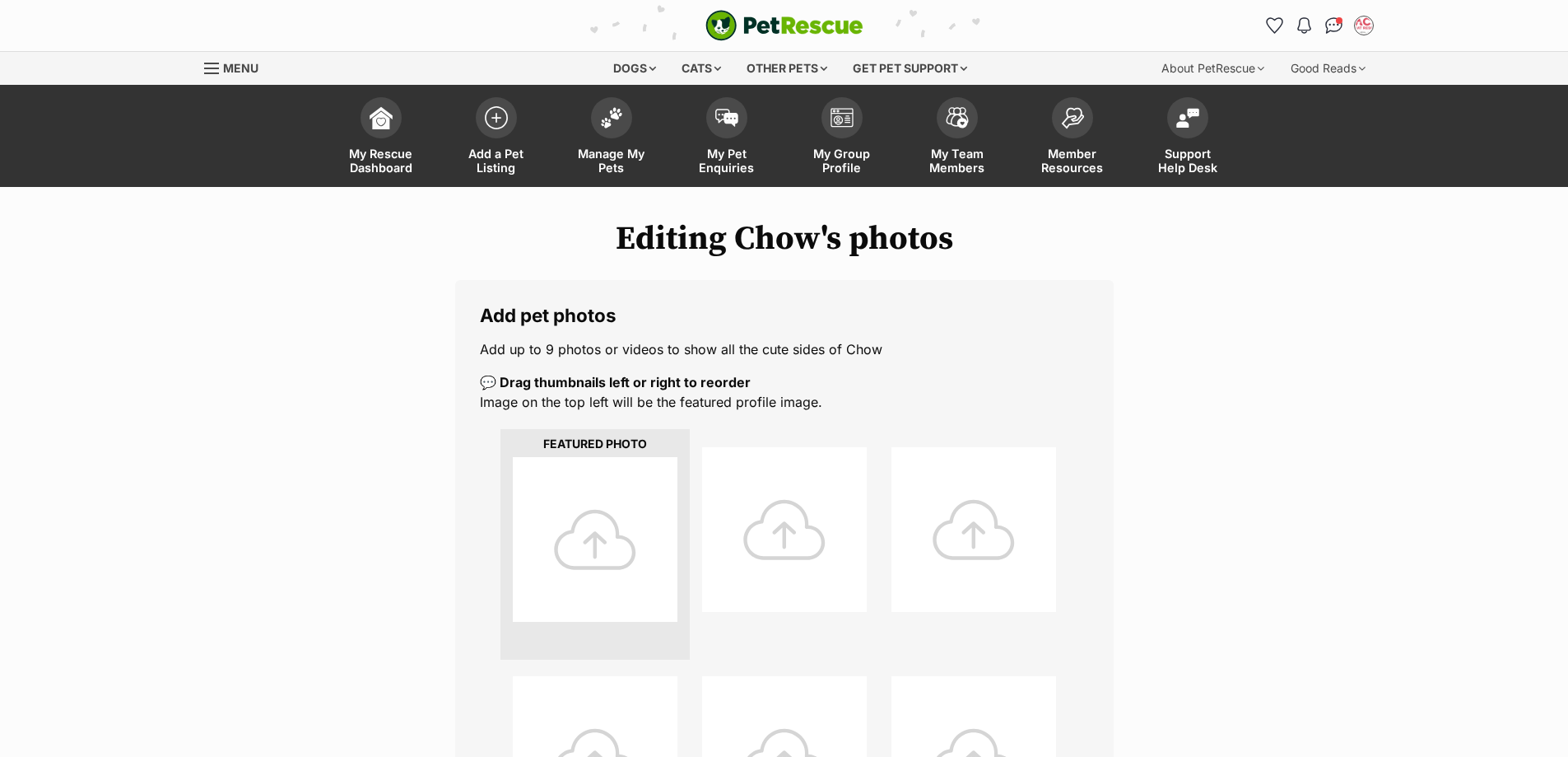
click at [629, 542] on div at bounding box center [595, 539] width 165 height 165
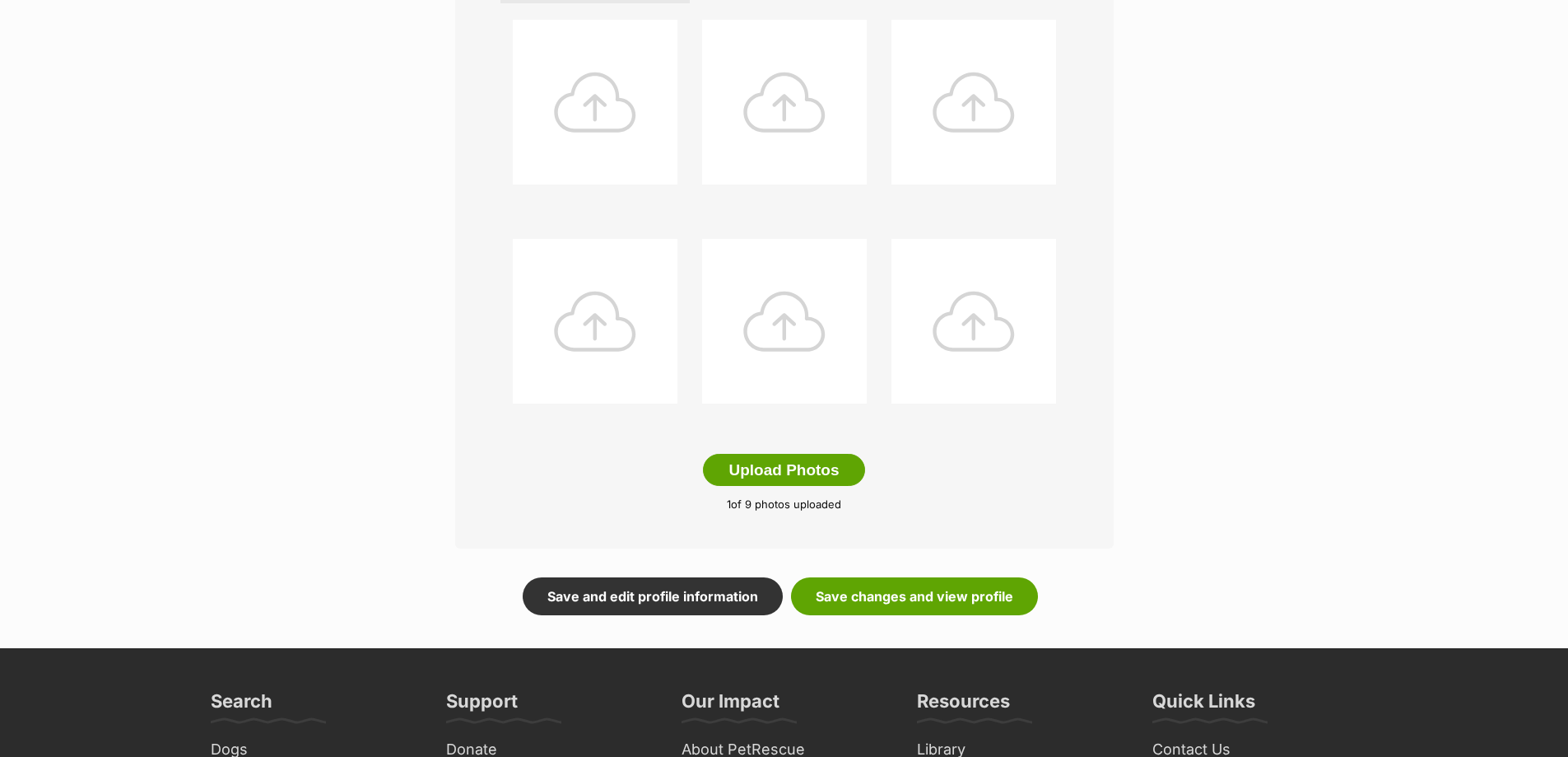
scroll to position [659, 0]
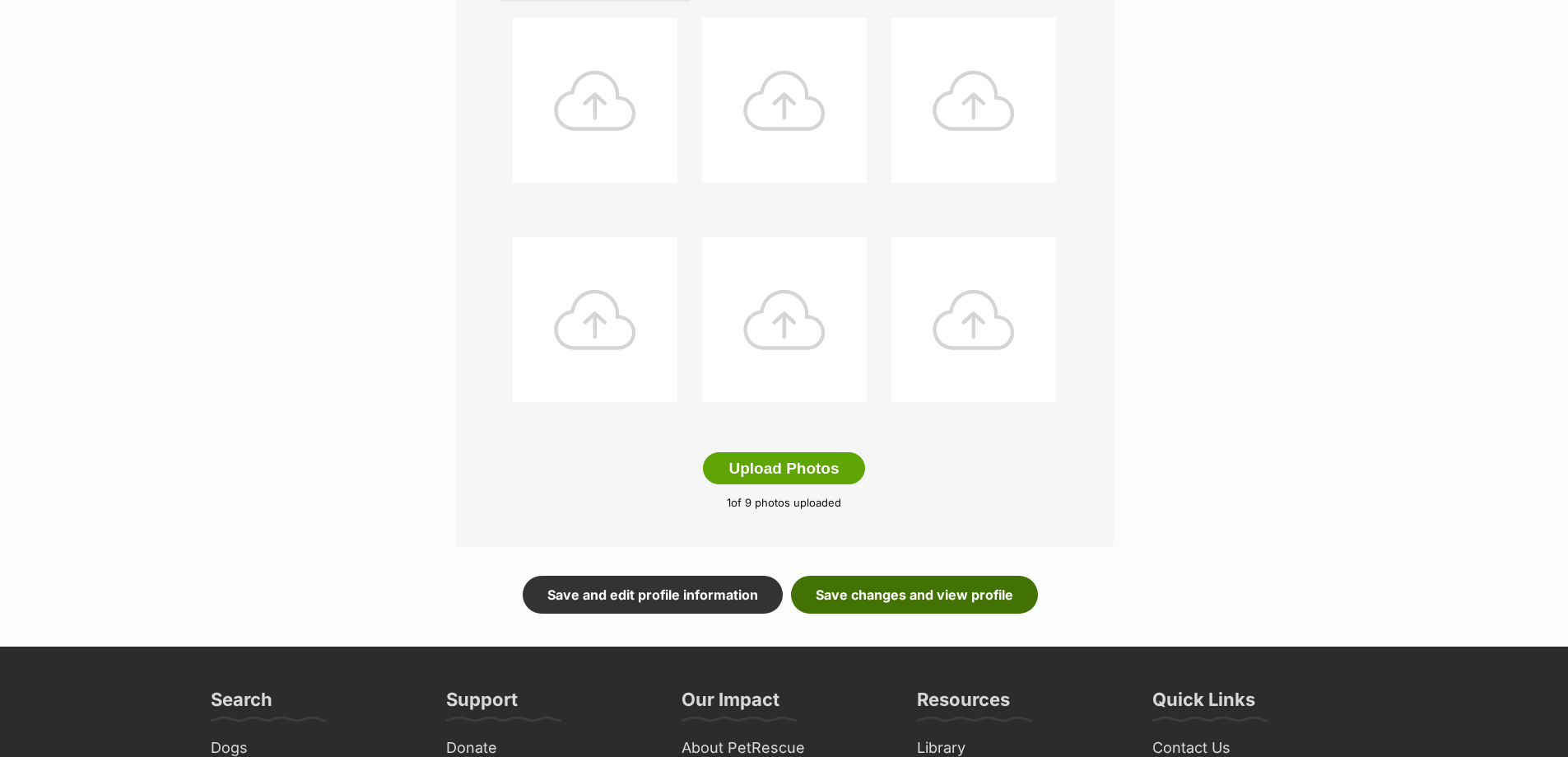
click at [959, 588] on link "Save changes and view profile" at bounding box center [914, 594] width 247 height 38
